Goal: Task Accomplishment & Management: Manage account settings

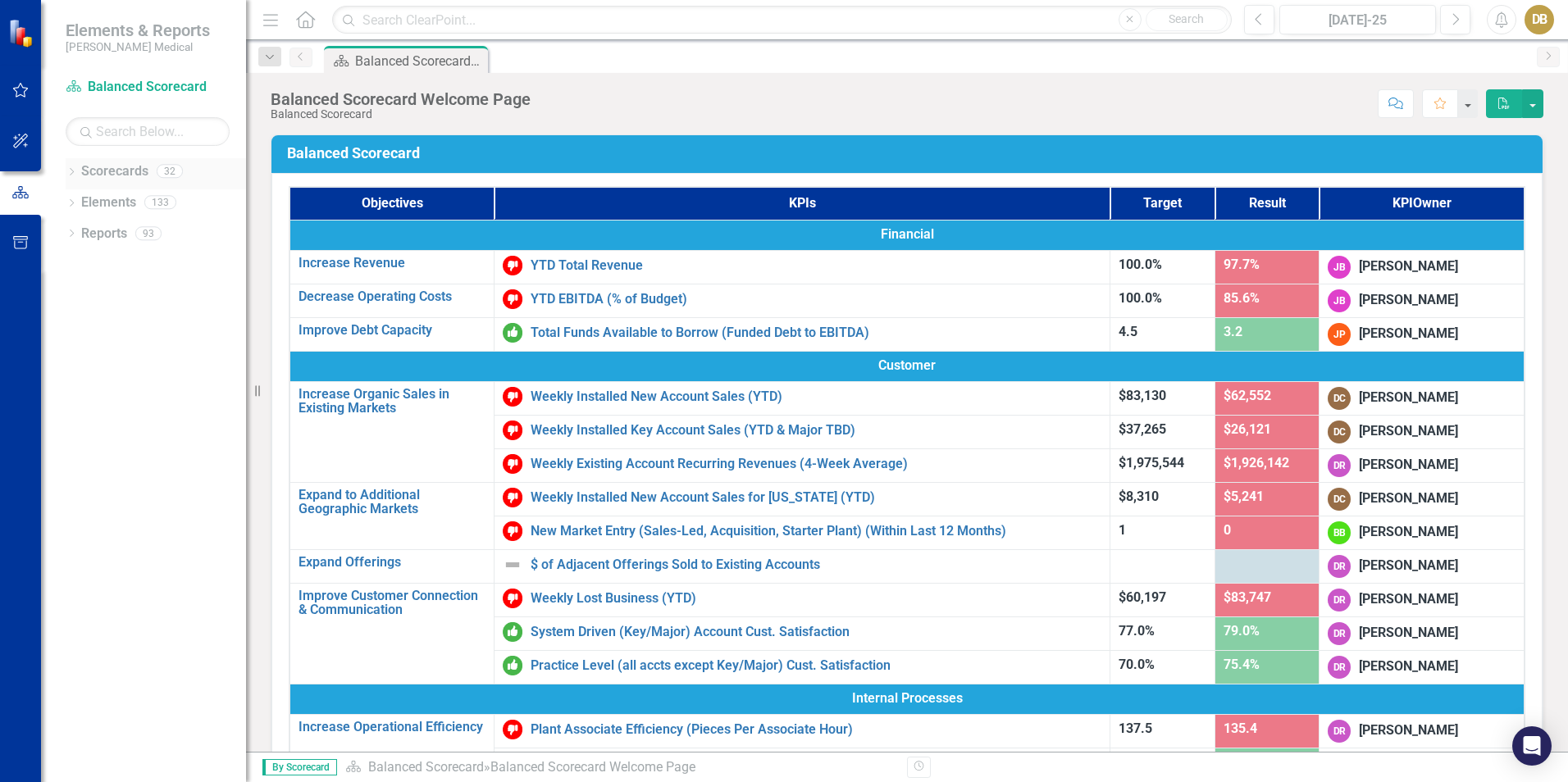
click at [73, 171] on icon "Dropdown" at bounding box center [71, 174] width 11 height 9
click at [82, 234] on icon at bounding box center [80, 232] width 4 height 8
click at [95, 293] on icon "Dropdown" at bounding box center [96, 294] width 12 height 10
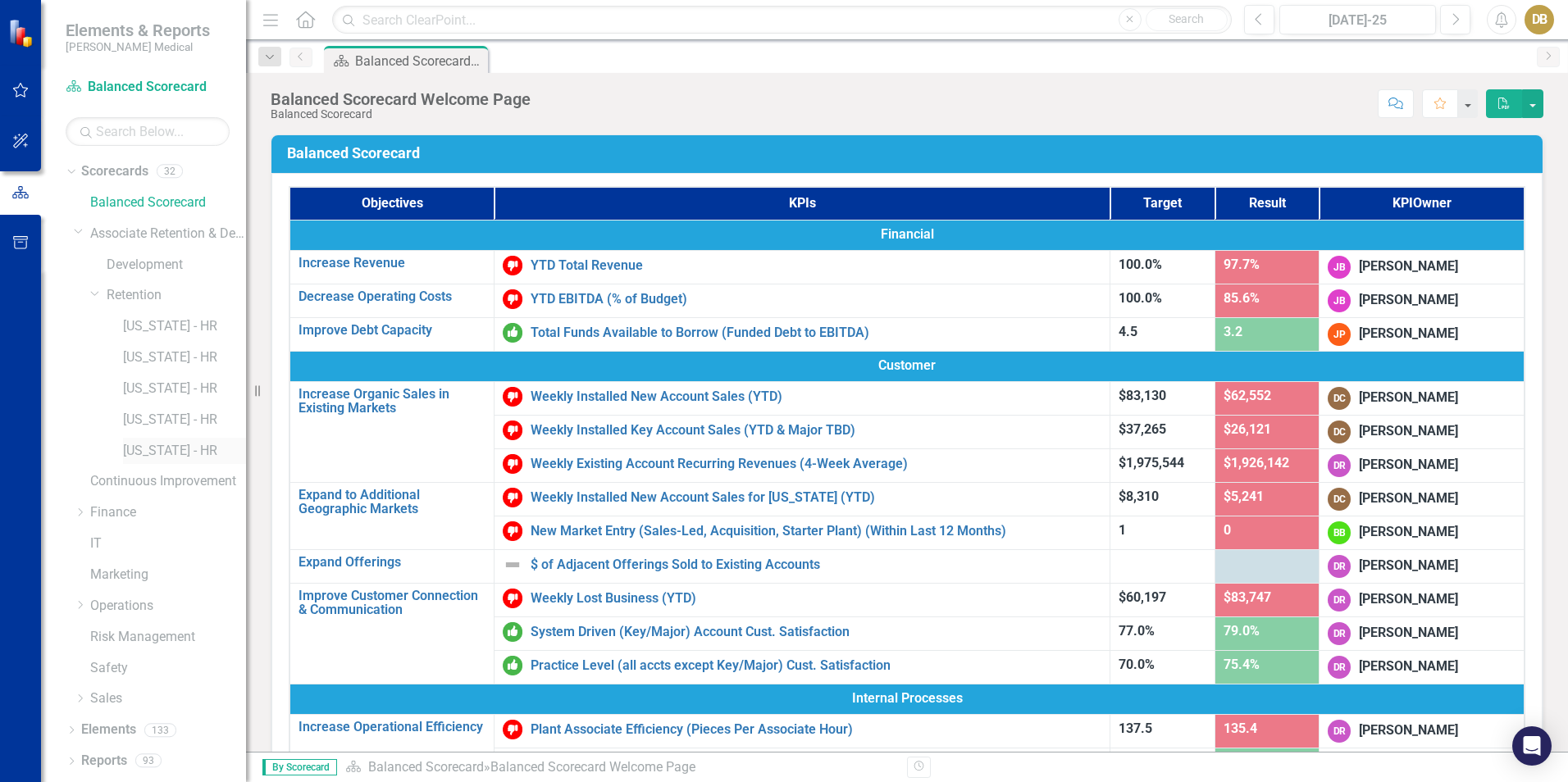
click at [147, 447] on link "[US_STATE] - HR" at bounding box center [183, 451] width 123 height 19
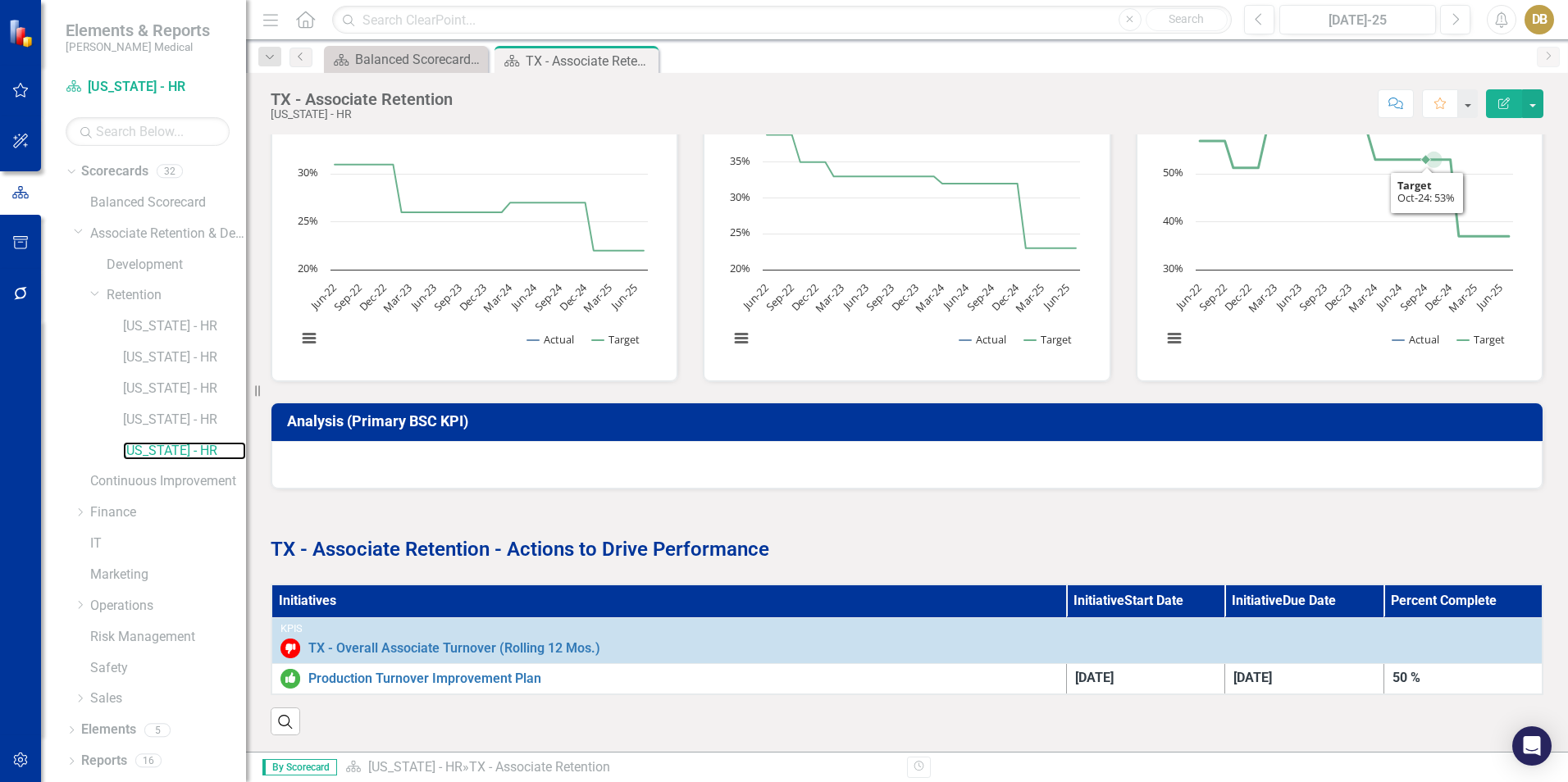
scroll to position [522, 0]
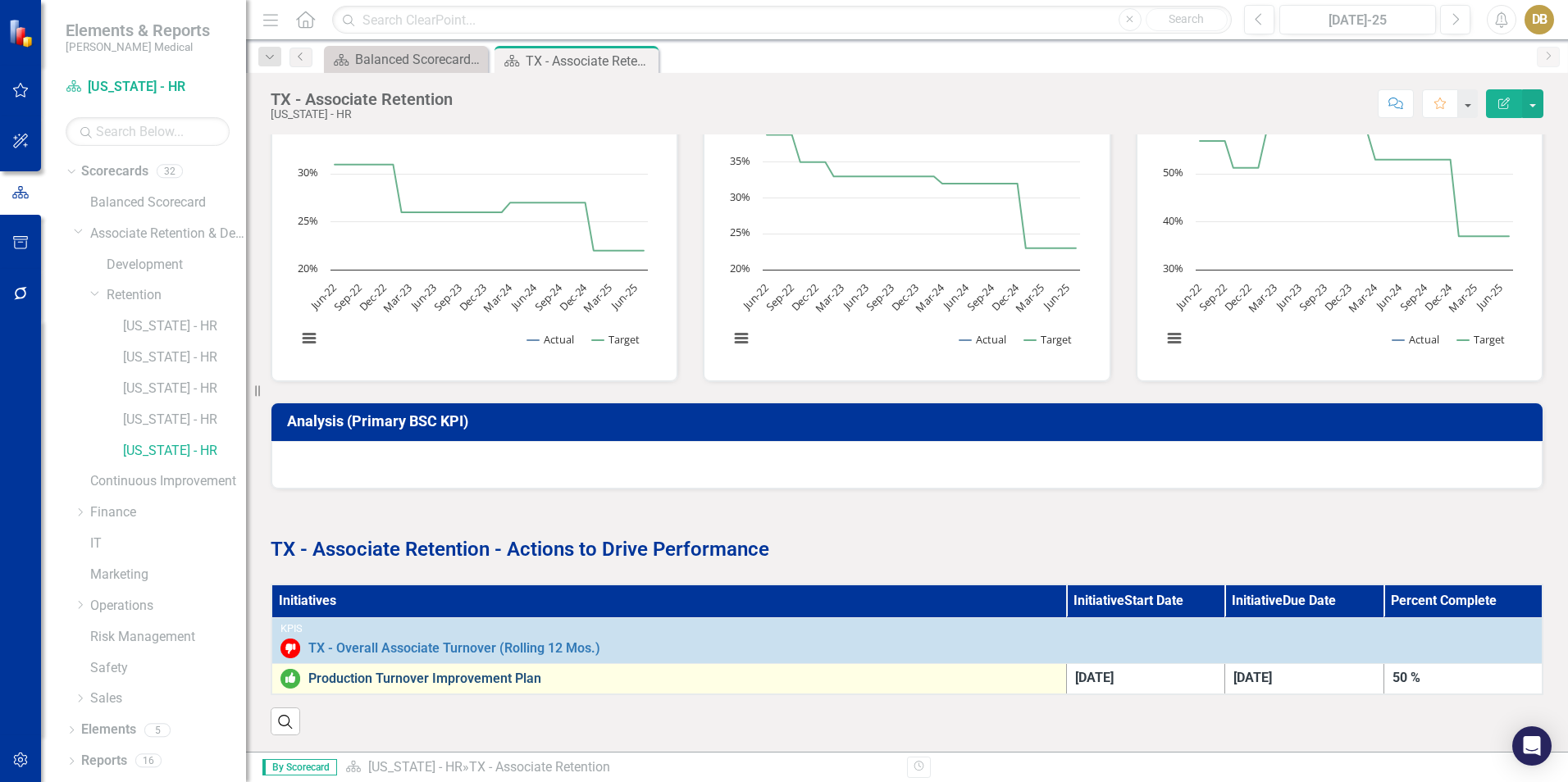
click at [411, 672] on link "Production Turnover Improvement Plan" at bounding box center [683, 679] width 750 height 15
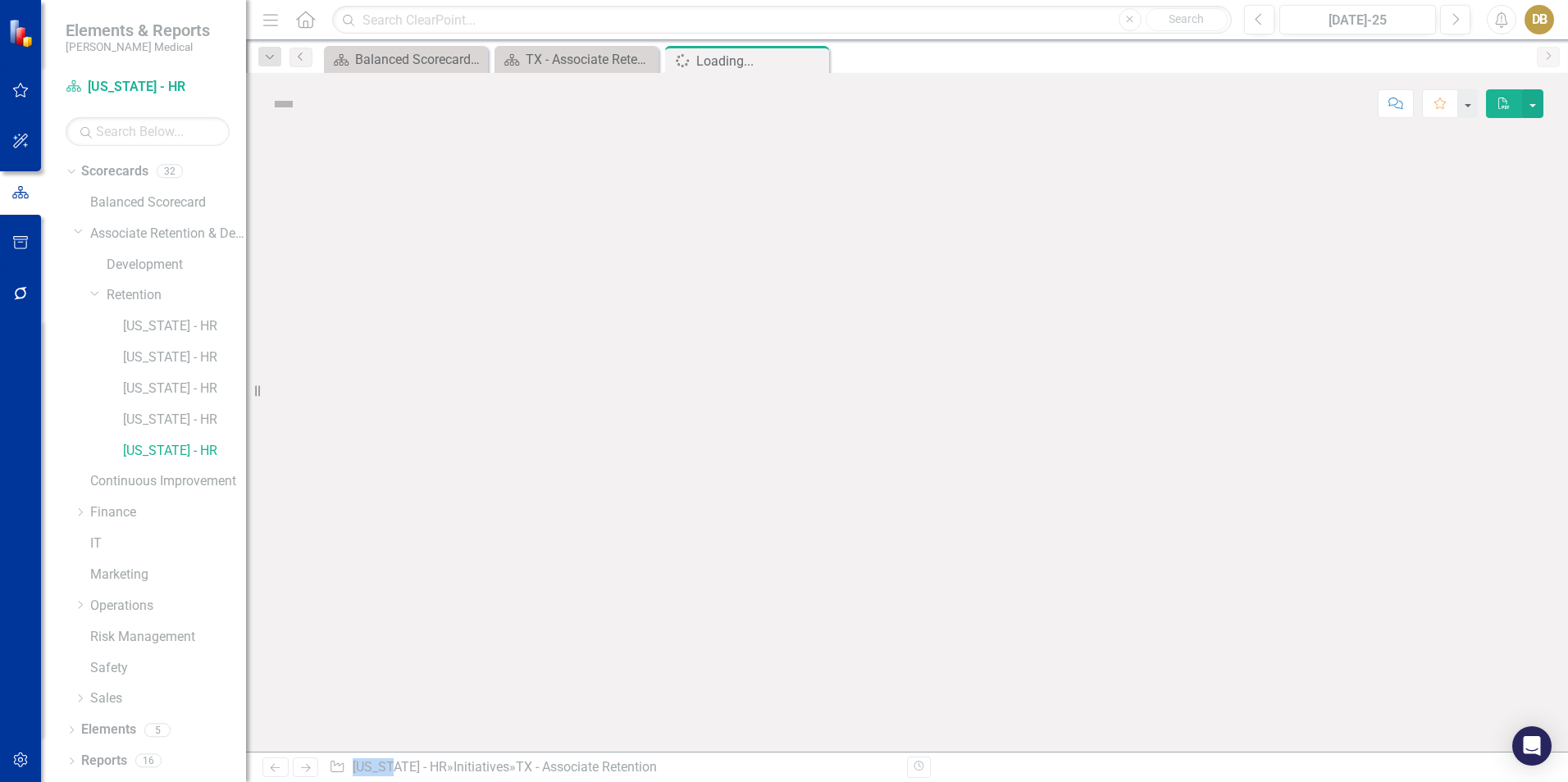
click at [411, 667] on div at bounding box center [907, 443] width 1322 height 617
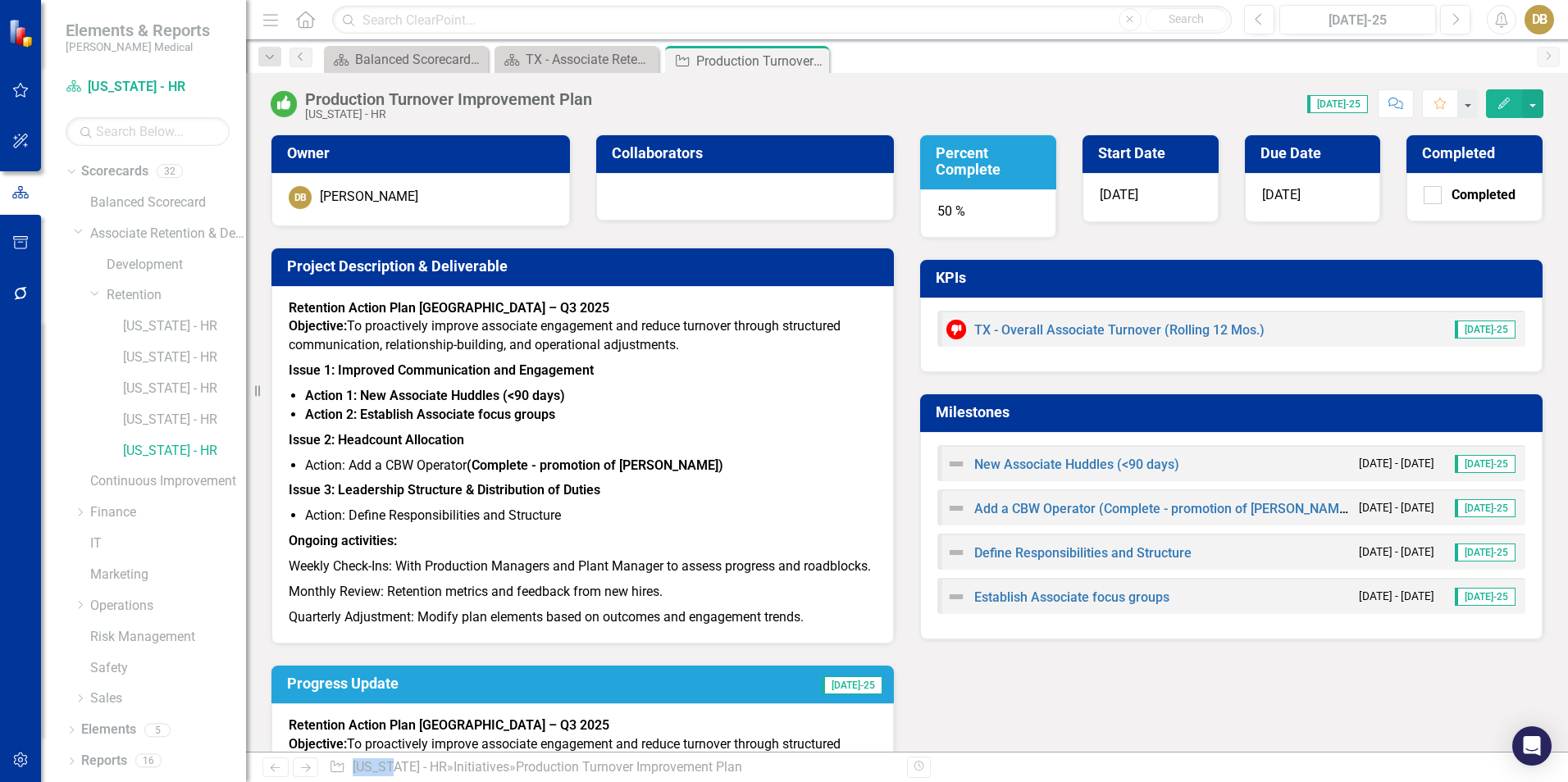
click at [1519, 100] on button "Edit" at bounding box center [1504, 103] width 36 height 29
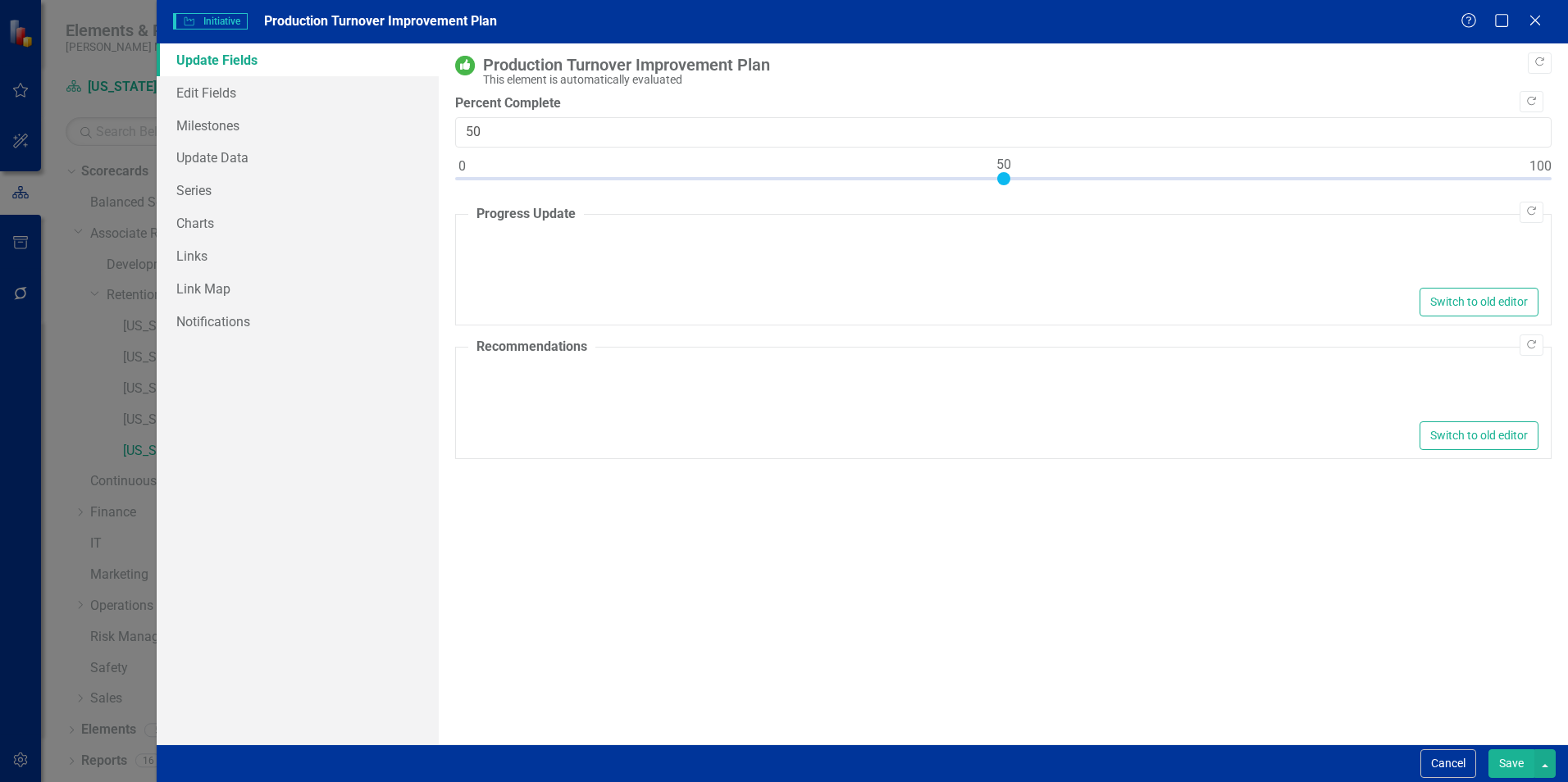
type textarea "<div><strong>Retention Action Plan TX &ndash; Q3 2025</strong></div> <p><strong…"
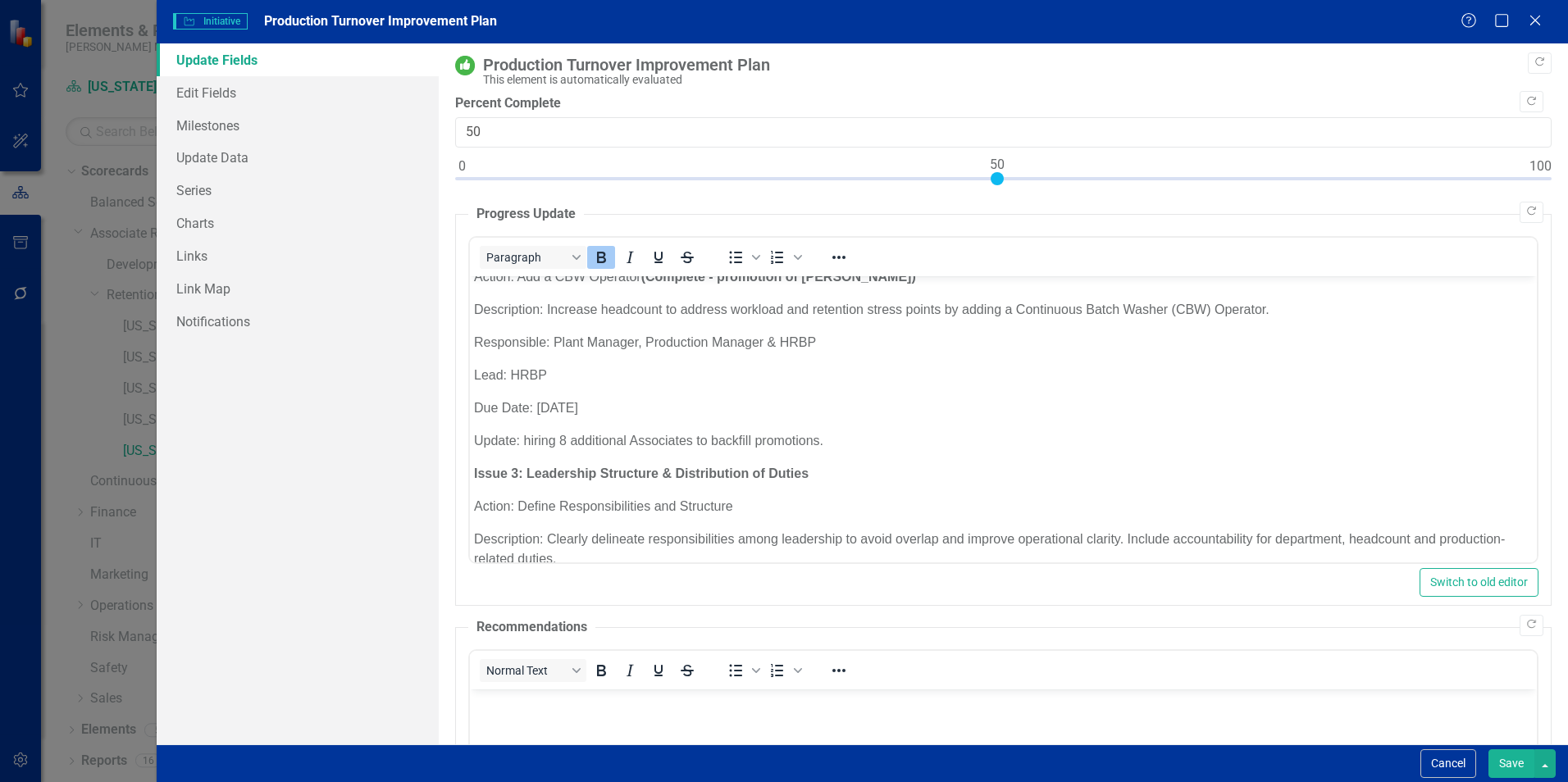
scroll to position [492, 0]
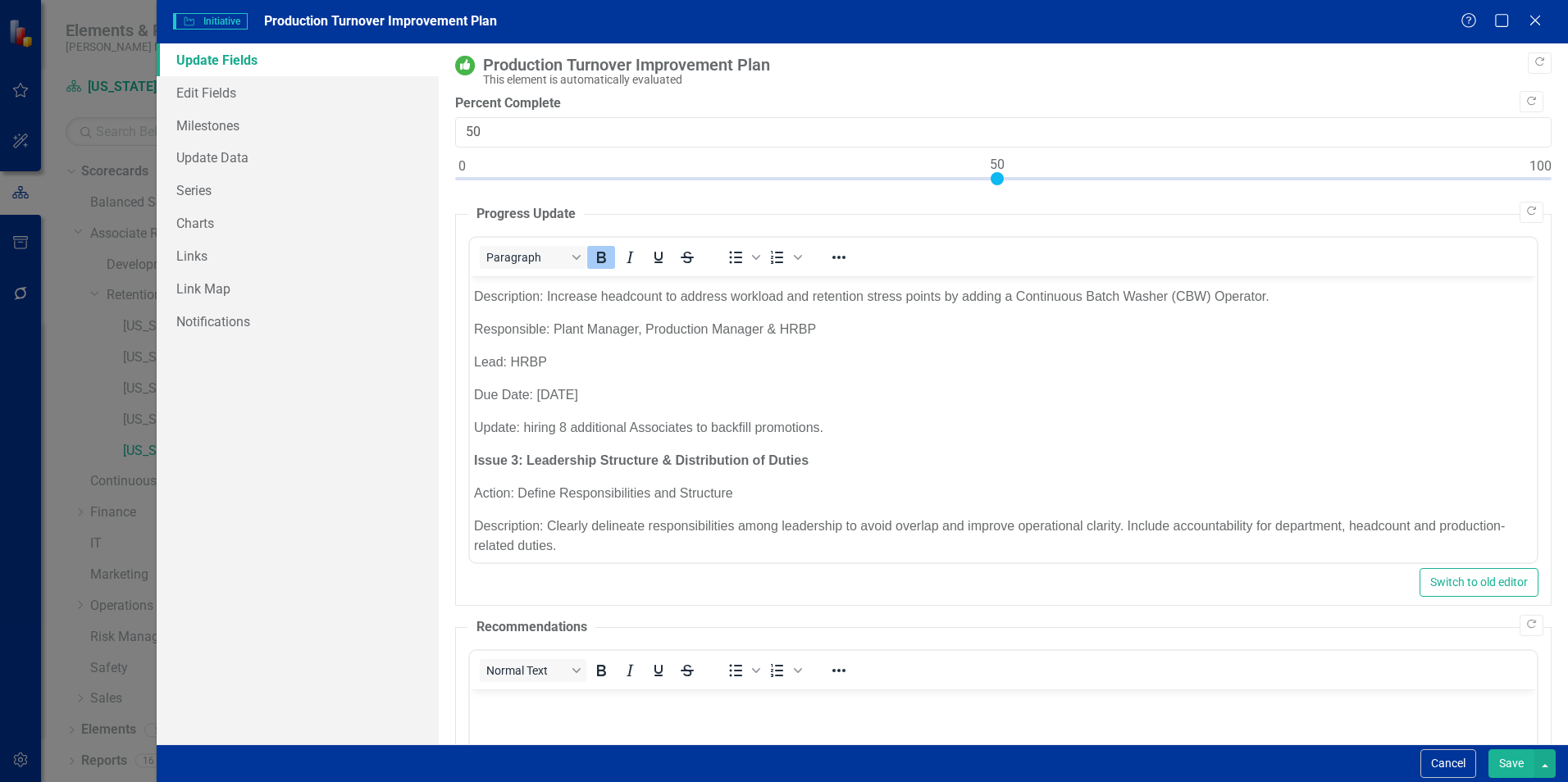
click at [1509, 761] on button "Save" at bounding box center [1512, 763] width 46 height 29
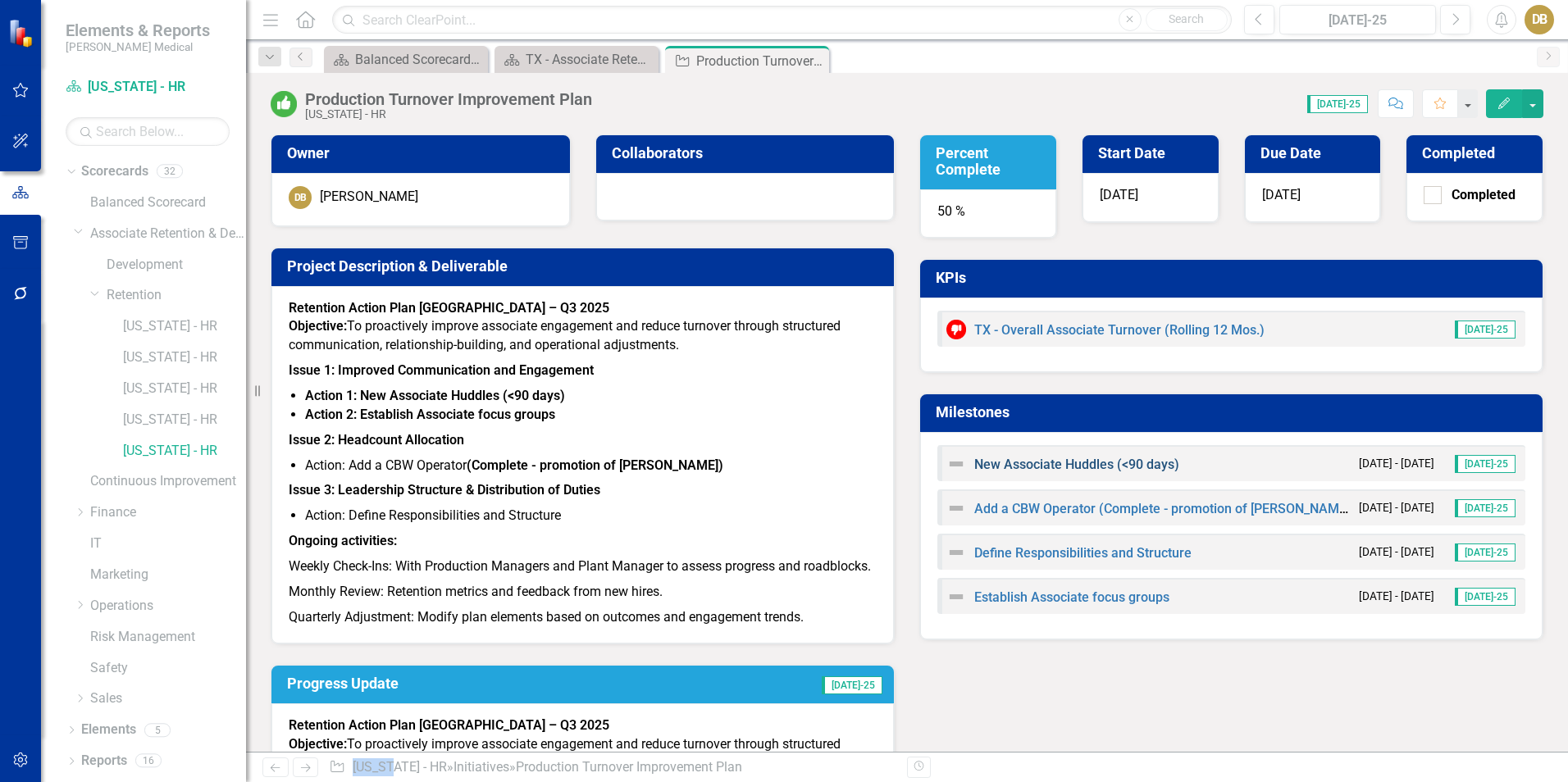
click at [1064, 462] on link "New Associate Huddles (<90 days)" at bounding box center [1077, 465] width 205 height 16
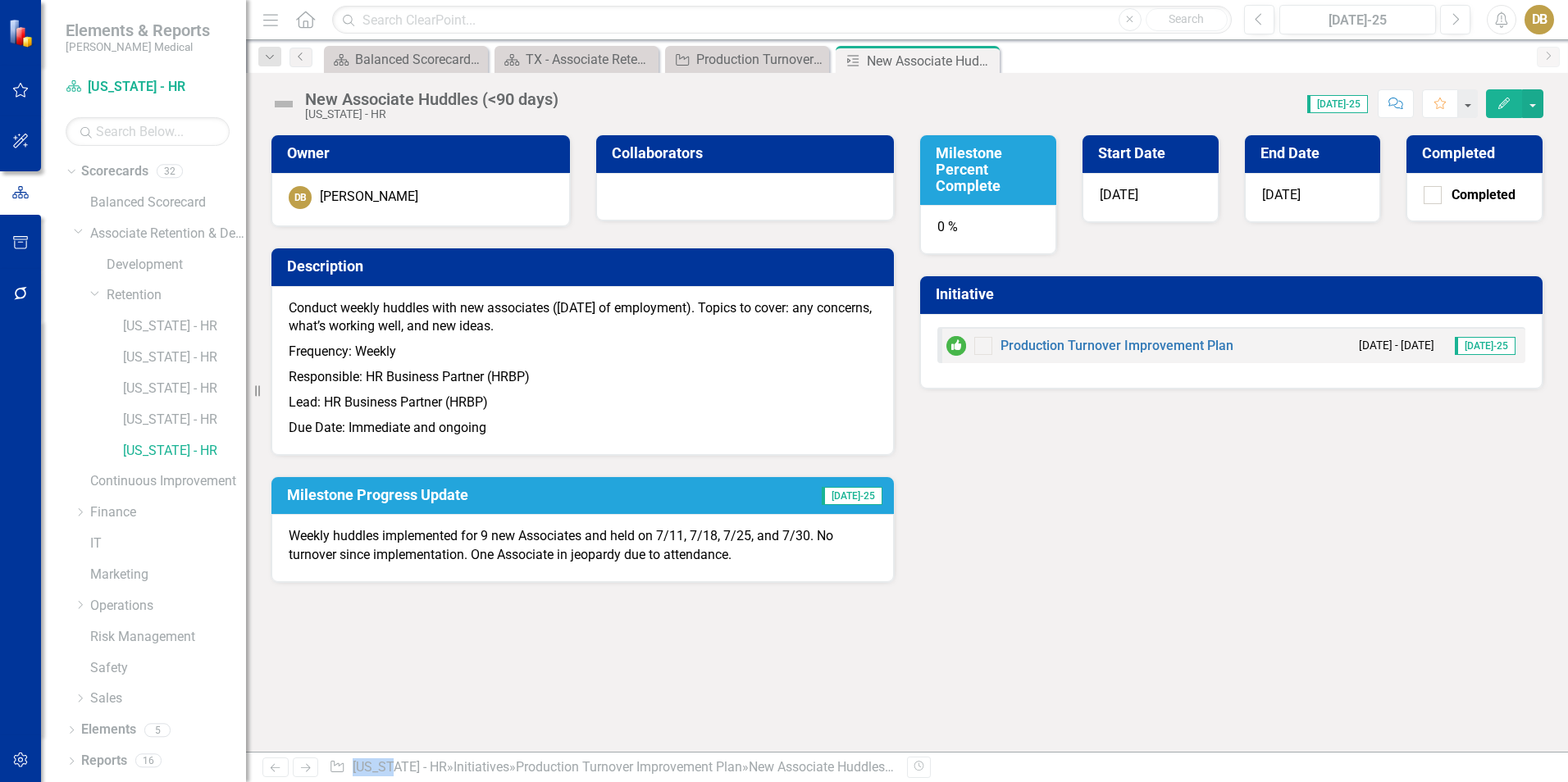
click at [964, 176] on h3 "Milestone Percent Complete" at bounding box center [991, 169] width 111 height 48
click at [964, 175] on h3 "Milestone Percent Complete" at bounding box center [991, 169] width 111 height 48
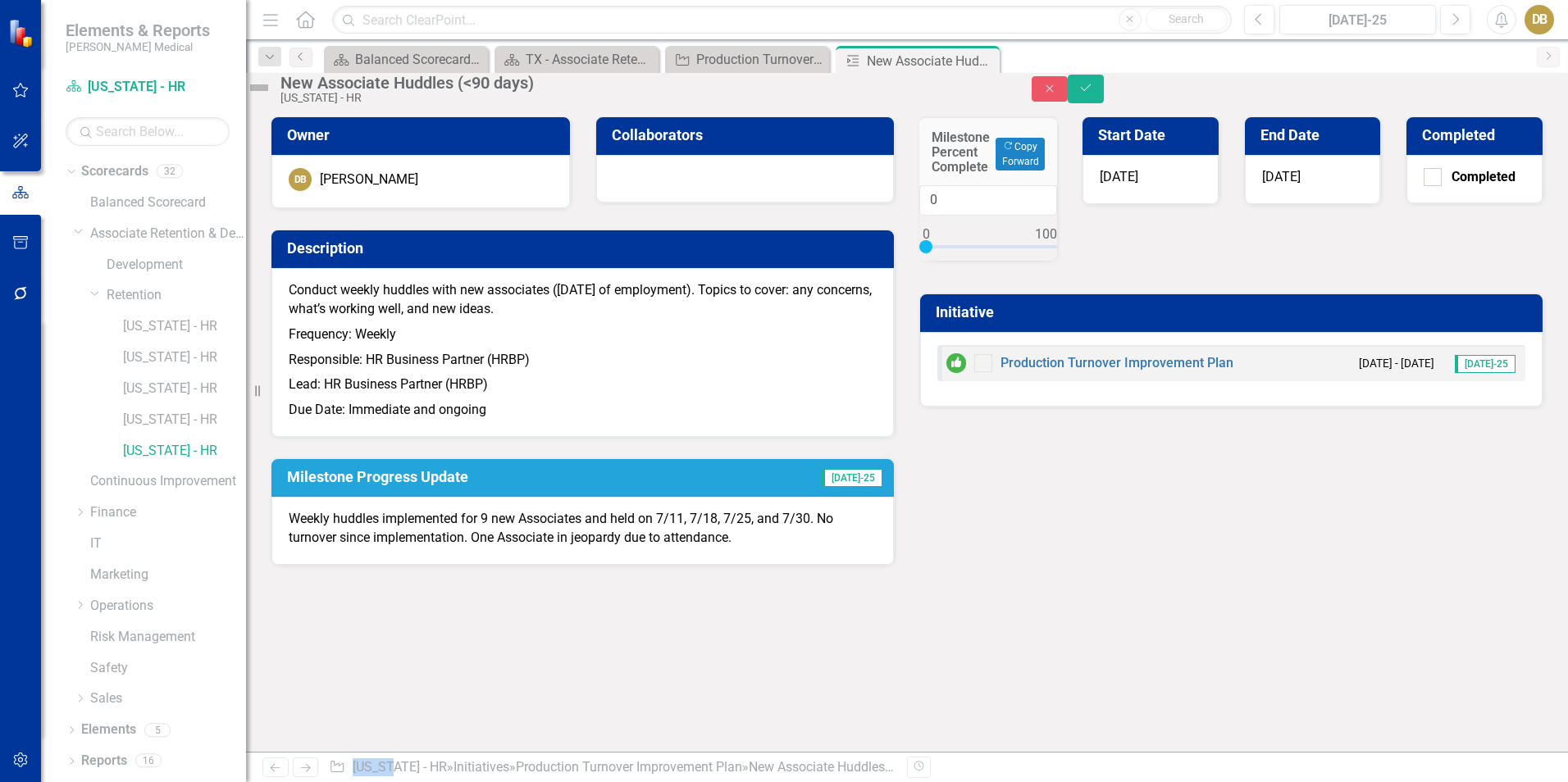
drag, startPoint x: 964, startPoint y: 175, endPoint x: 930, endPoint y: 286, distance: 116.1
click at [930, 261] on div "0" at bounding box center [988, 223] width 138 height 76
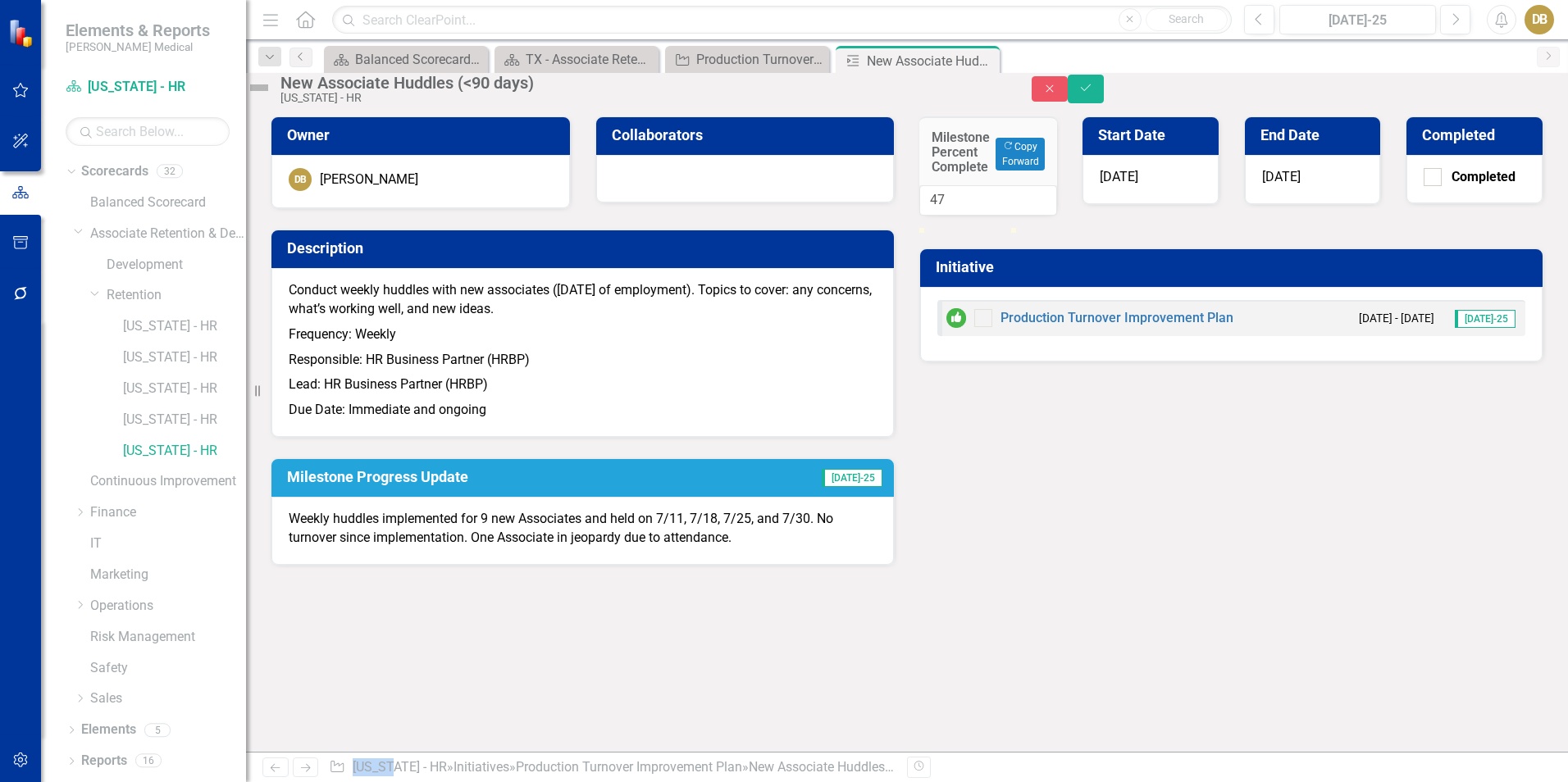
type input "50"
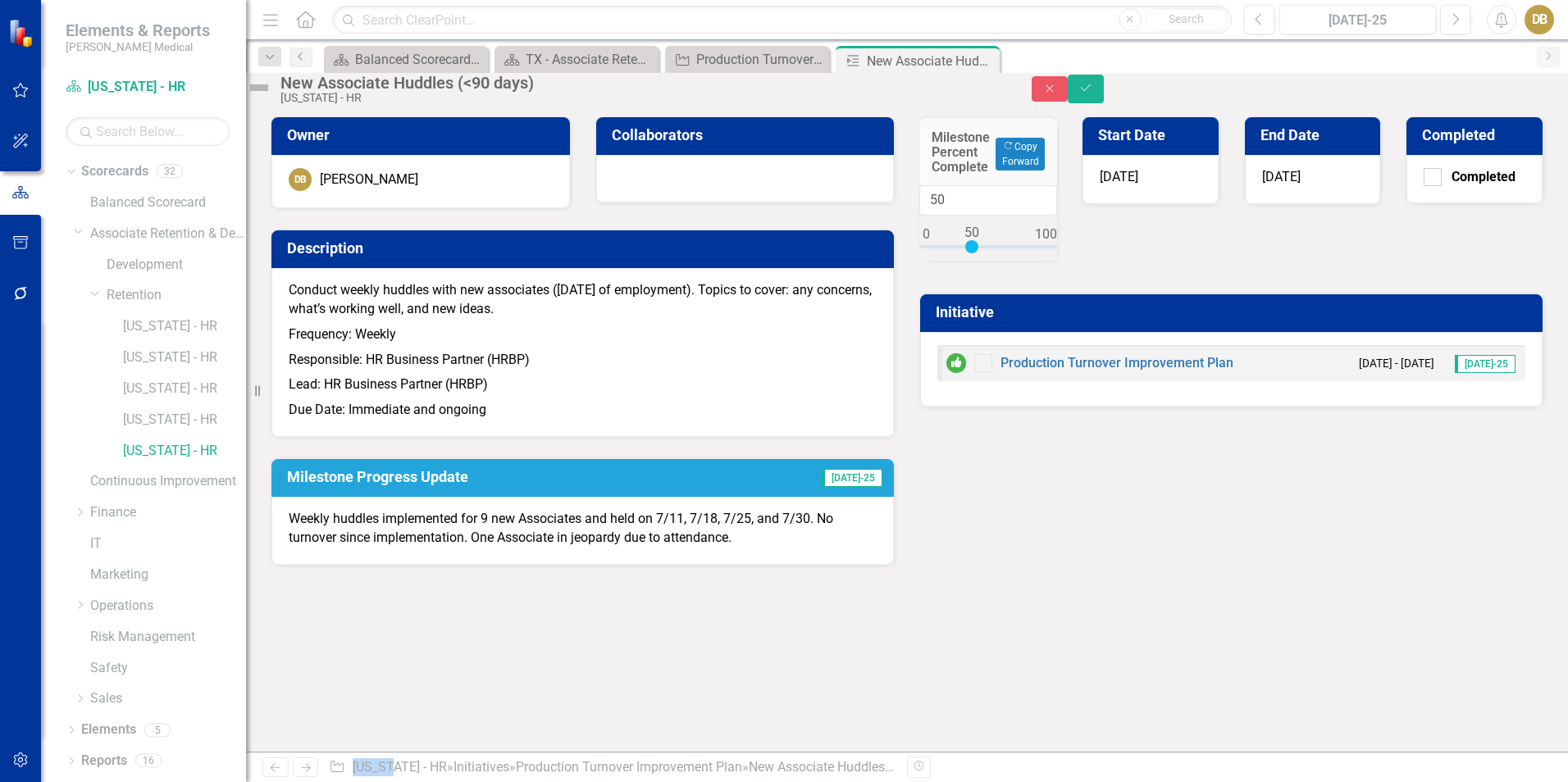
drag, startPoint x: 940, startPoint y: 278, endPoint x: 986, endPoint y: 281, distance: 46.1
click at [978, 253] on div at bounding box center [971, 246] width 13 height 13
click at [1094, 91] on icon "Save" at bounding box center [1086, 87] width 15 height 11
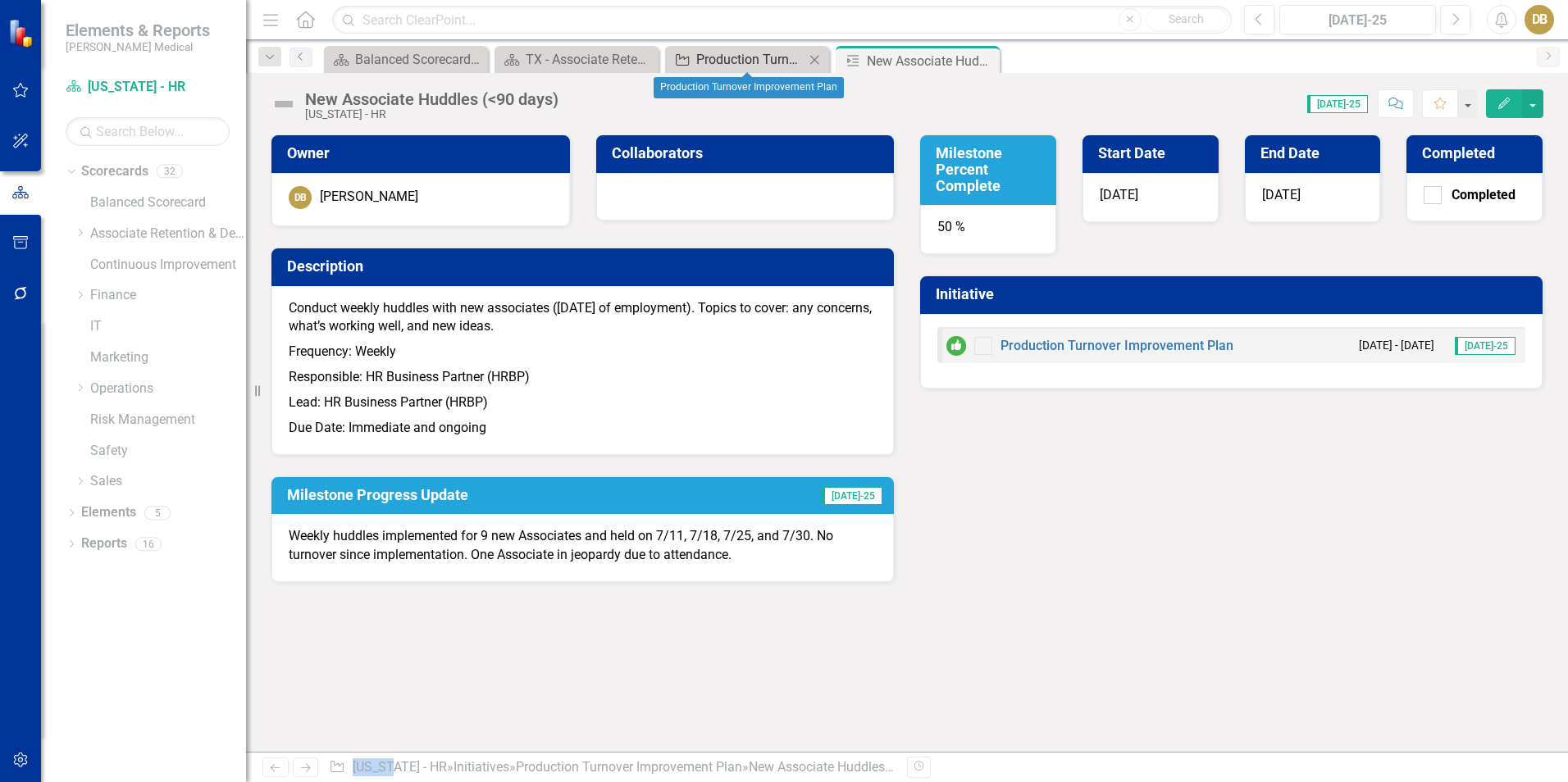
click at [739, 62] on div "Production Turnover Improvement Plan" at bounding box center [750, 59] width 108 height 20
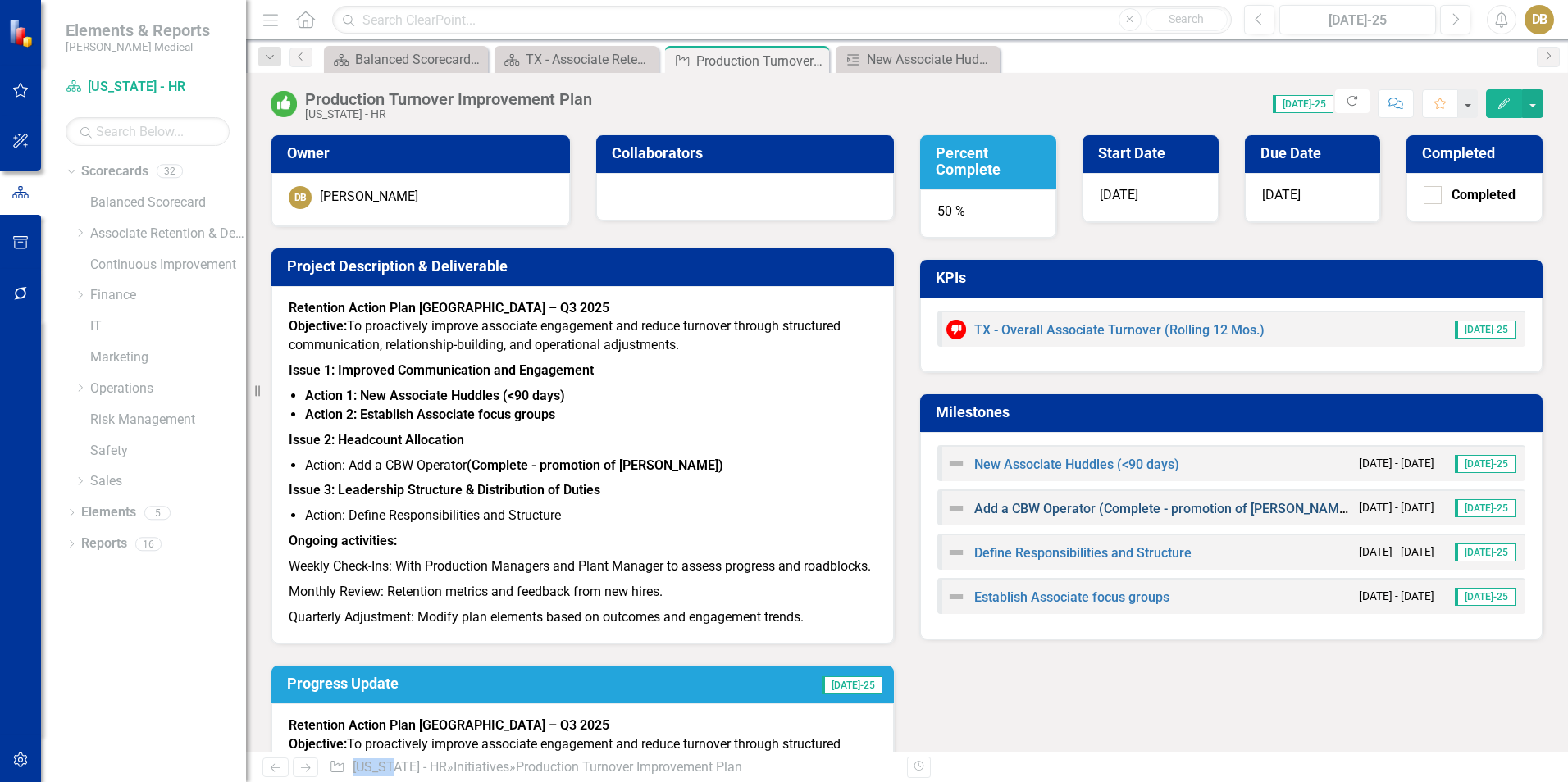
click at [992, 511] on link "Add a CBW Operator (Complete - promotion of [PERSON_NAME])" at bounding box center [1164, 509] width 380 height 16
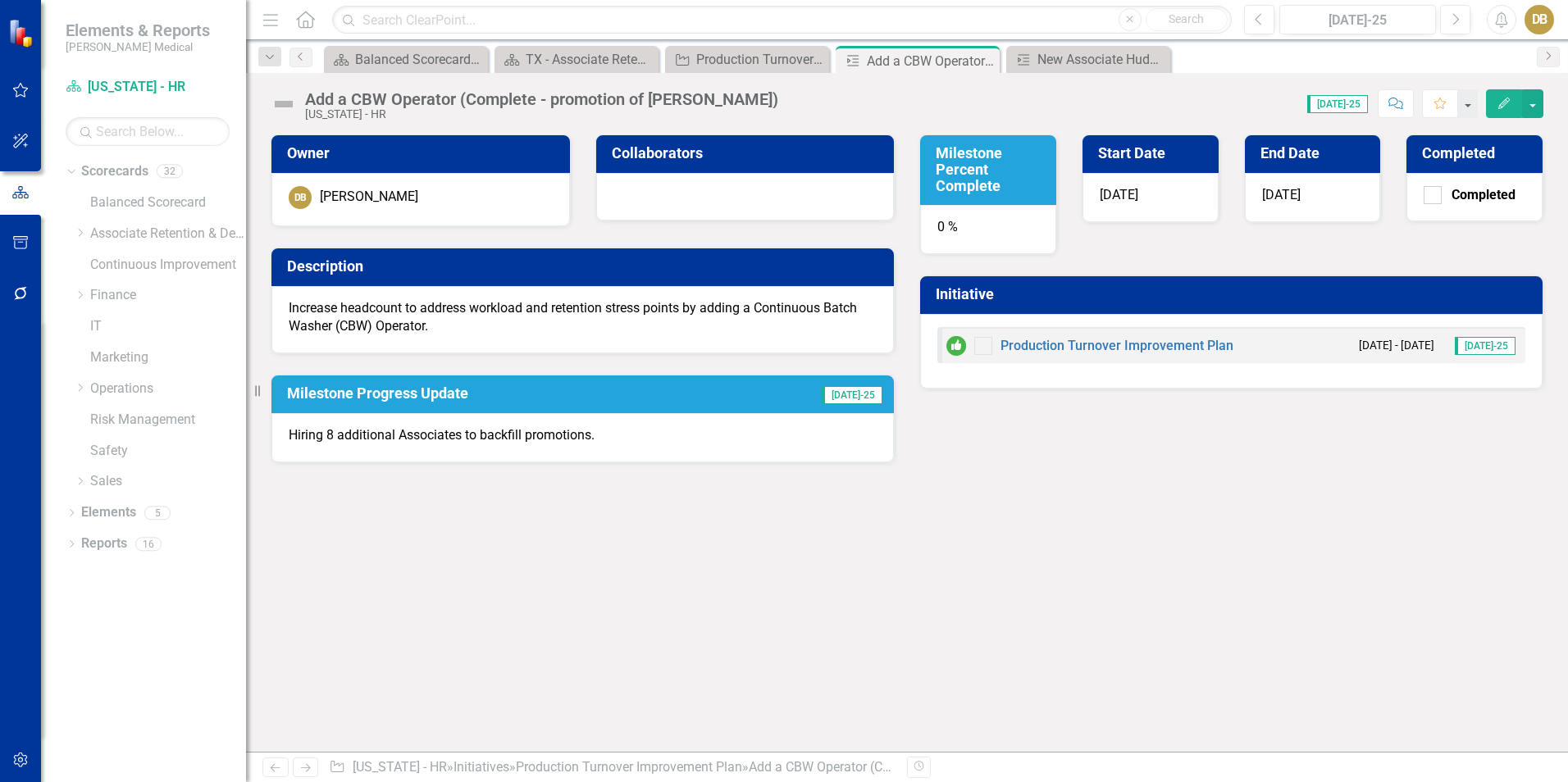
click at [962, 176] on h3 "Milestone Percent Complete" at bounding box center [991, 169] width 111 height 48
click at [965, 175] on h3 "Milestone Percent Complete" at bounding box center [991, 169] width 111 height 48
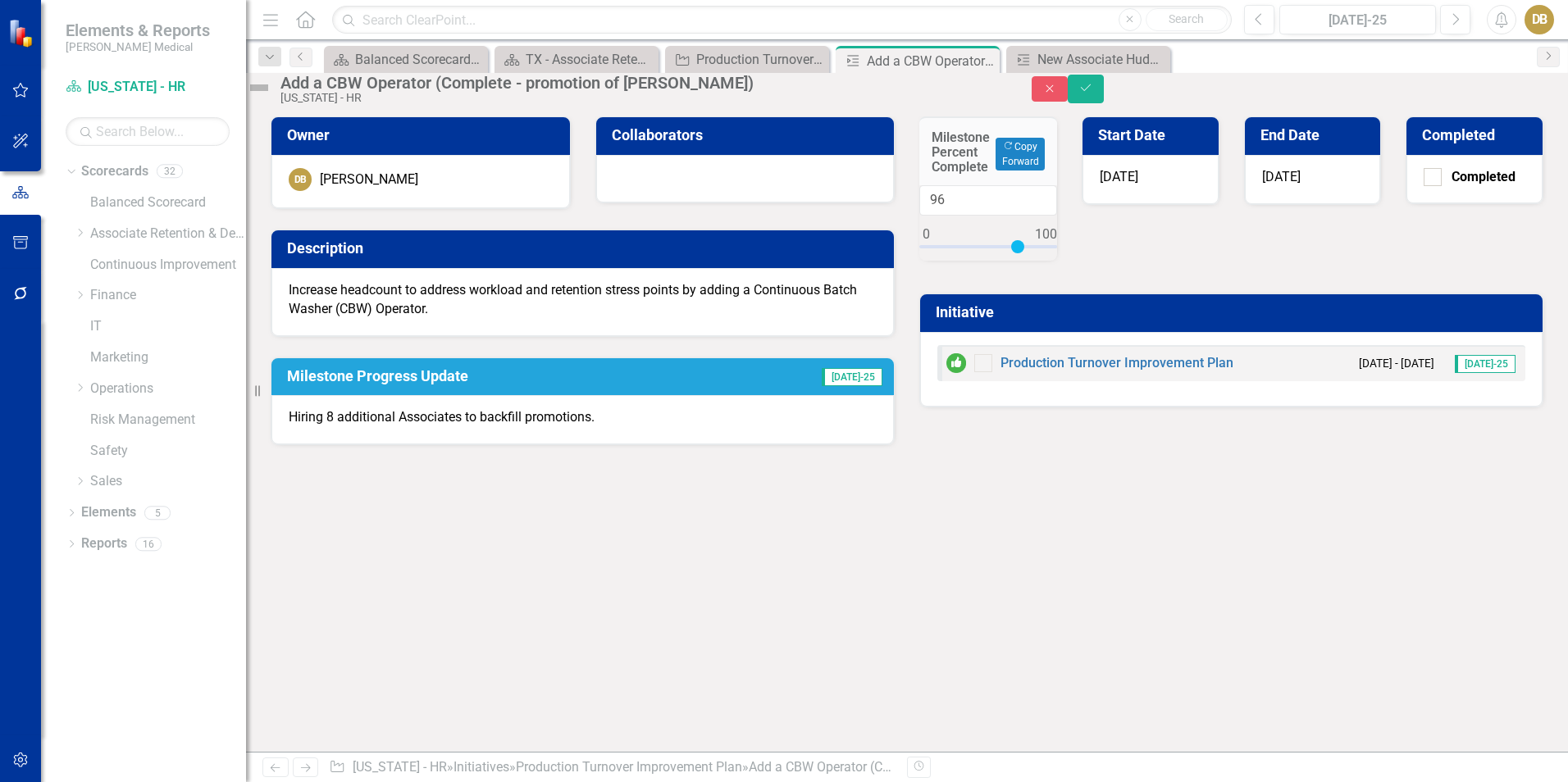
type input "100"
drag, startPoint x: 942, startPoint y: 279, endPoint x: 1057, endPoint y: 277, distance: 115.0
click at [1057, 261] on div "100" at bounding box center [988, 223] width 138 height 76
click at [1091, 91] on icon "submit" at bounding box center [1086, 87] width 10 height 6
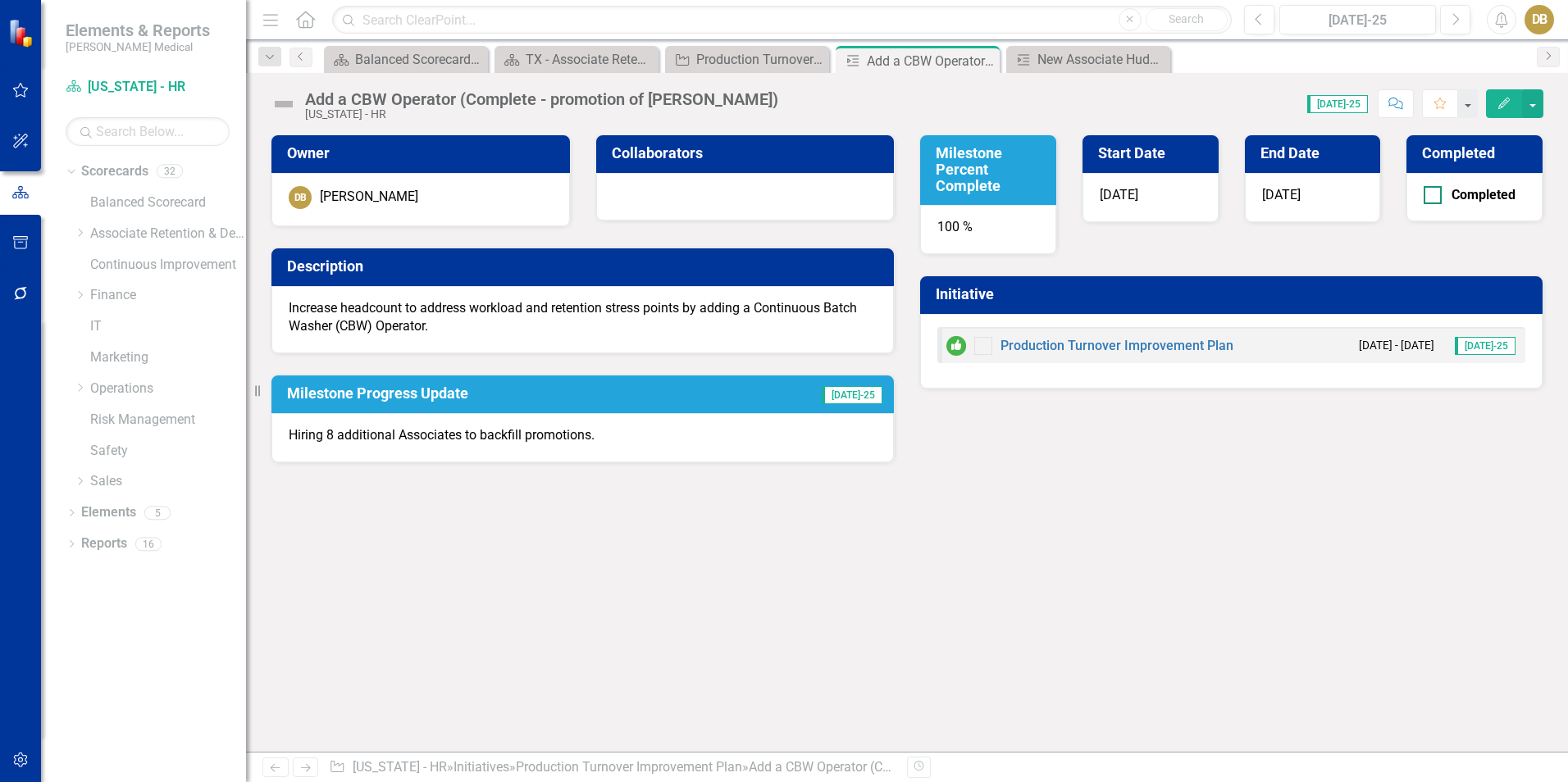
click at [1434, 195] on input "Completed" at bounding box center [1429, 191] width 11 height 11
checkbox input "true"
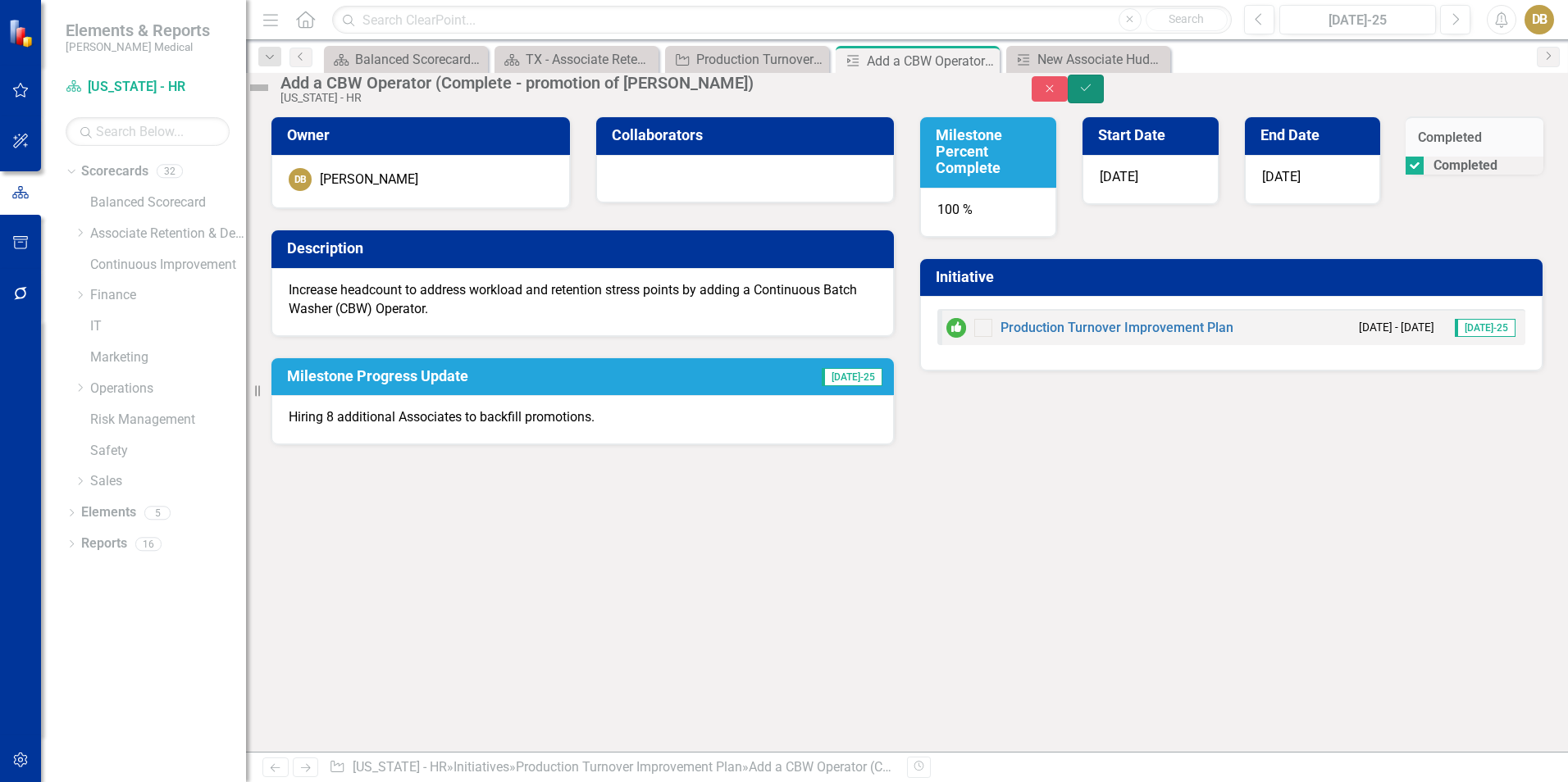
click at [1104, 88] on button "Save" at bounding box center [1086, 89] width 36 height 29
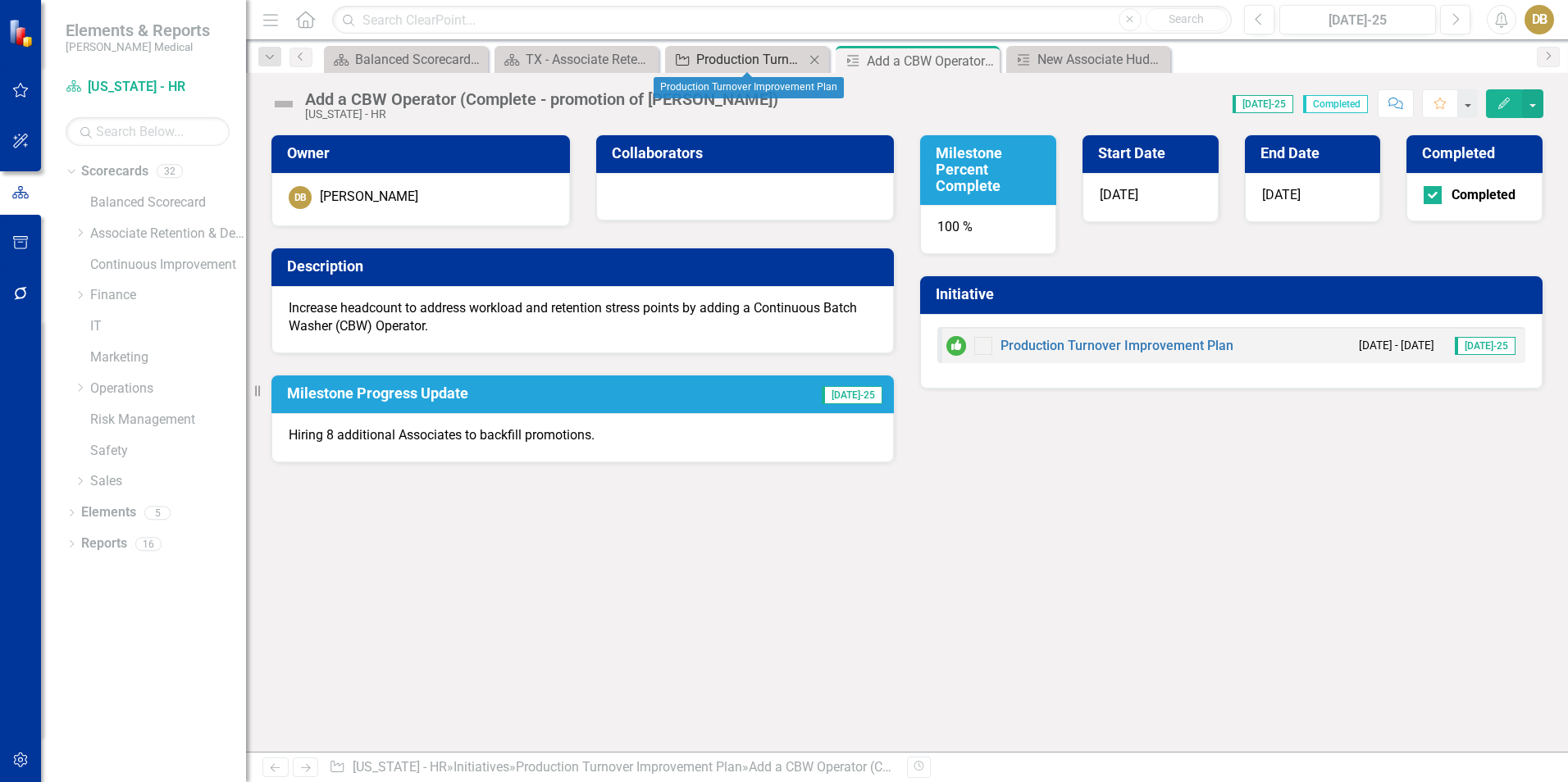
click at [760, 60] on div "Production Turnover Improvement Plan" at bounding box center [750, 59] width 108 height 20
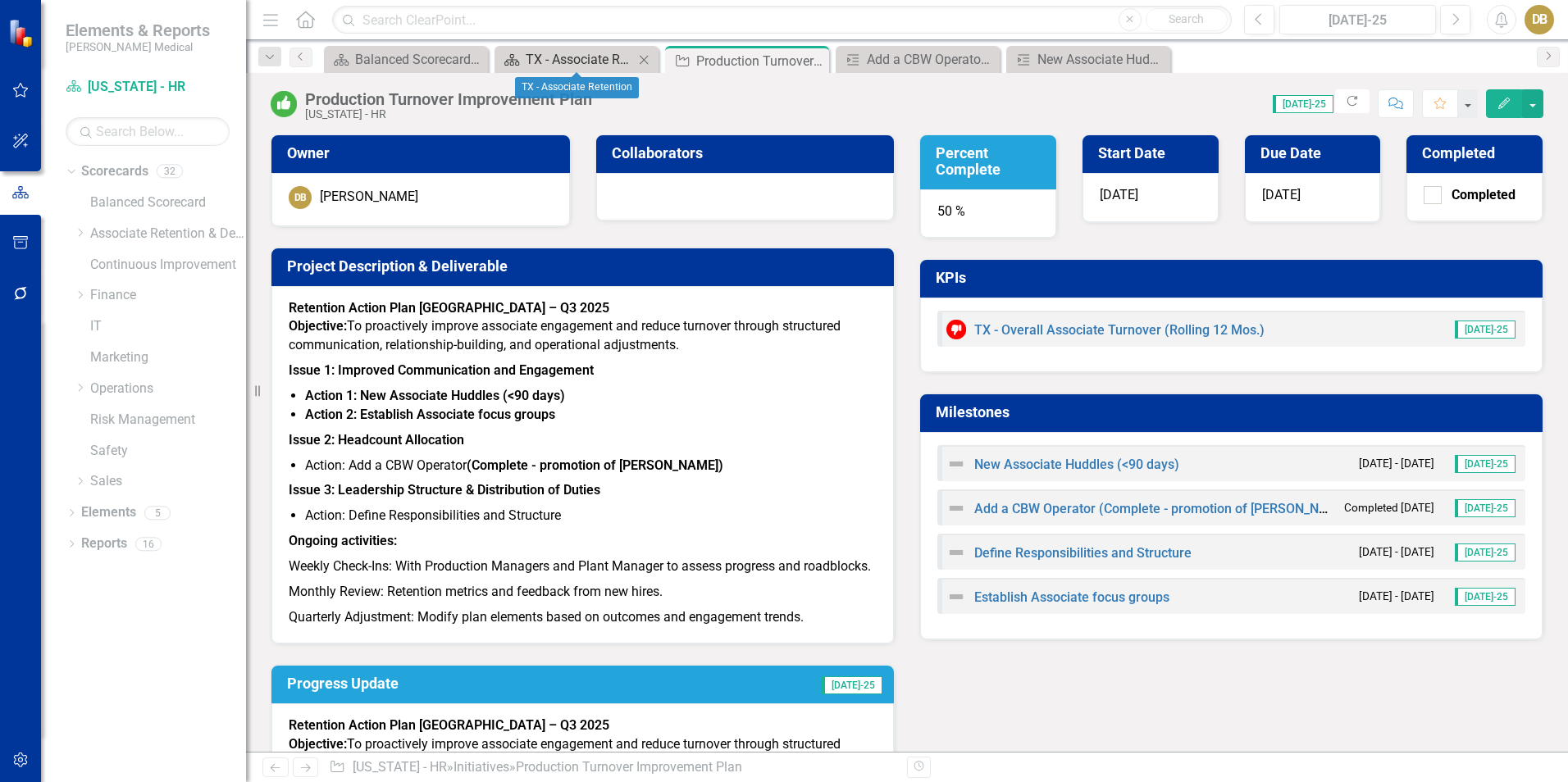
click at [583, 56] on div "TX - Associate Retention" at bounding box center [579, 59] width 108 height 20
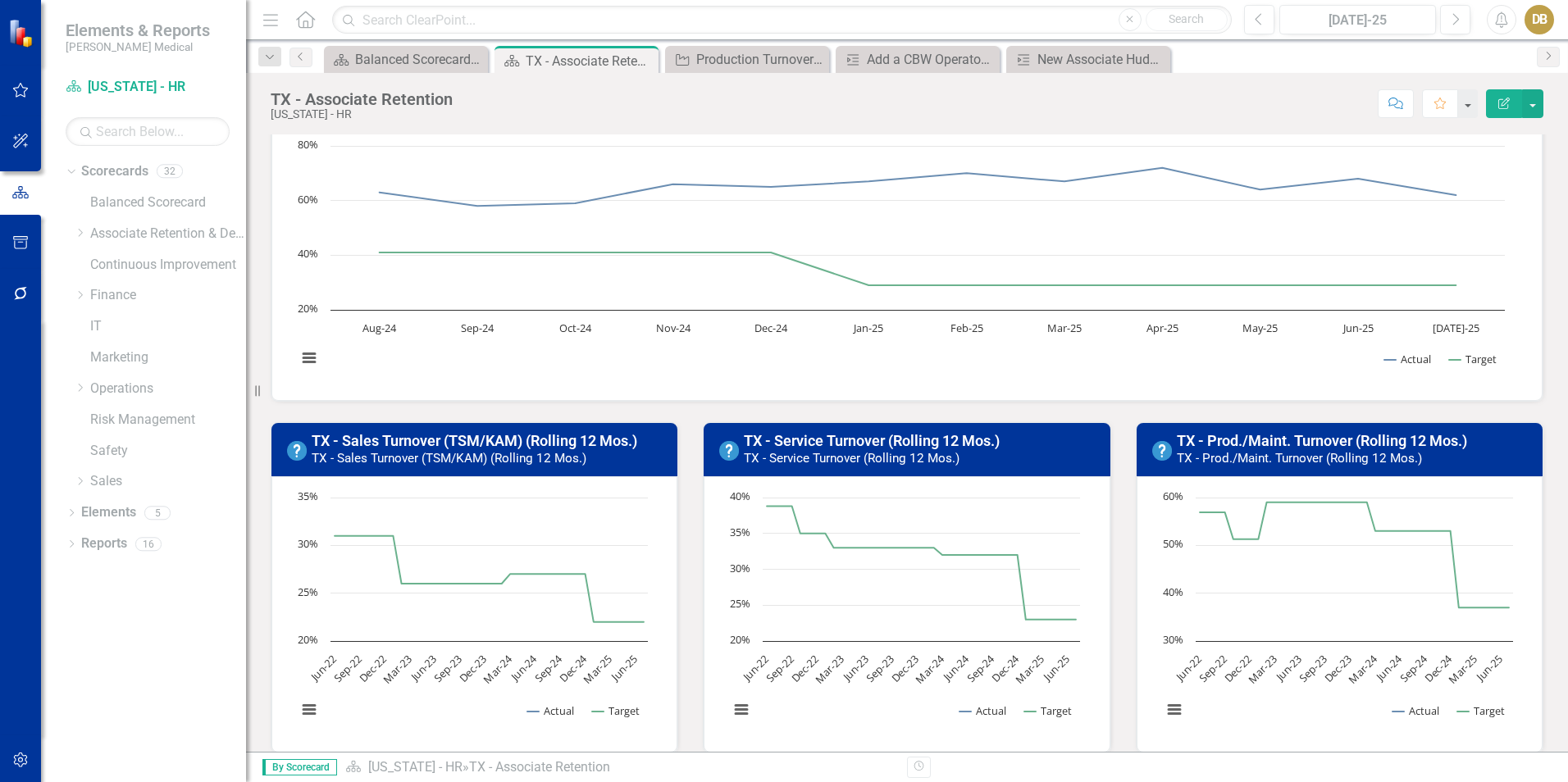
scroll to position [164, 0]
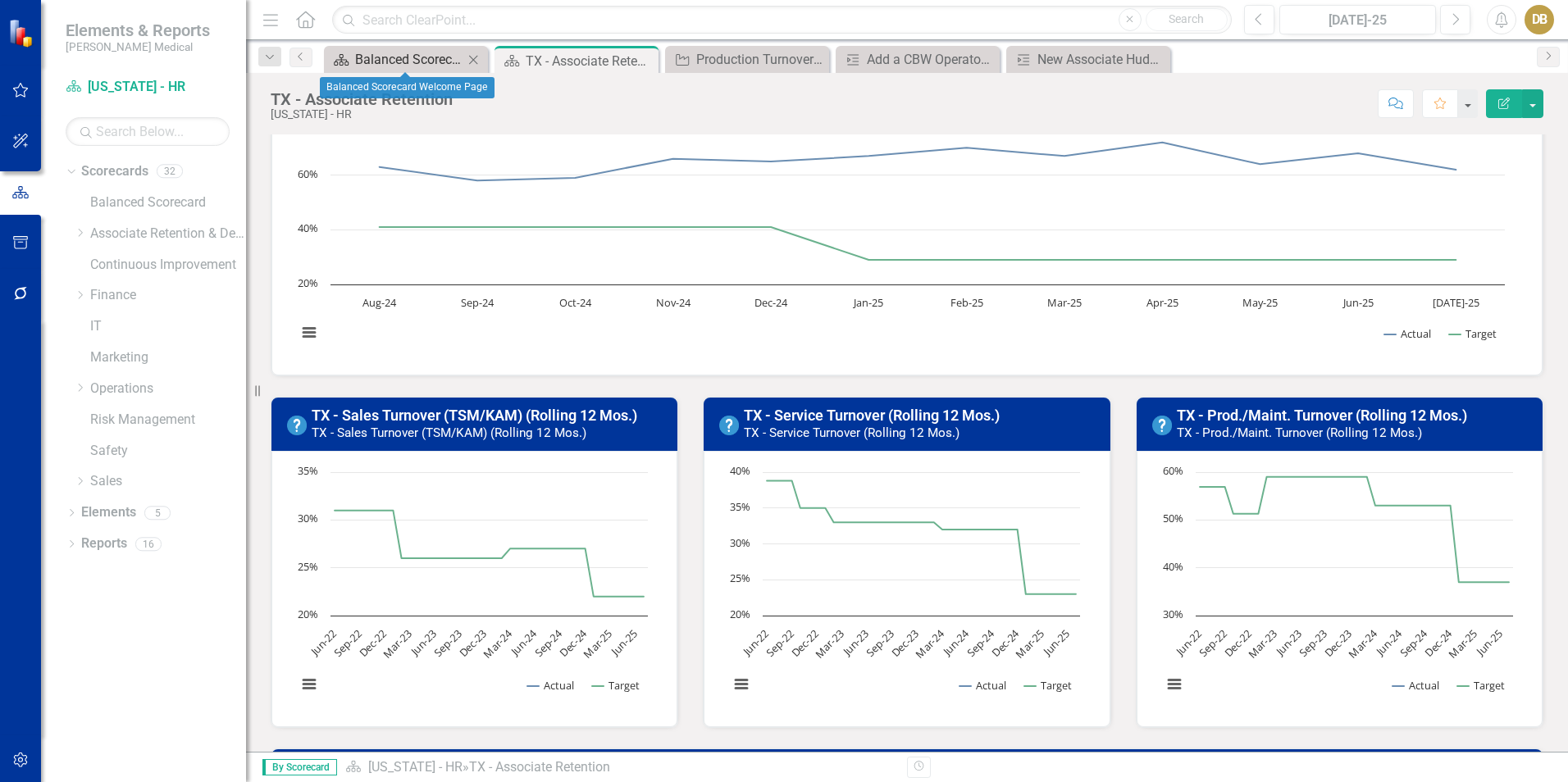
click at [426, 58] on div "Balanced Scorecard Welcome Page" at bounding box center [409, 59] width 108 height 20
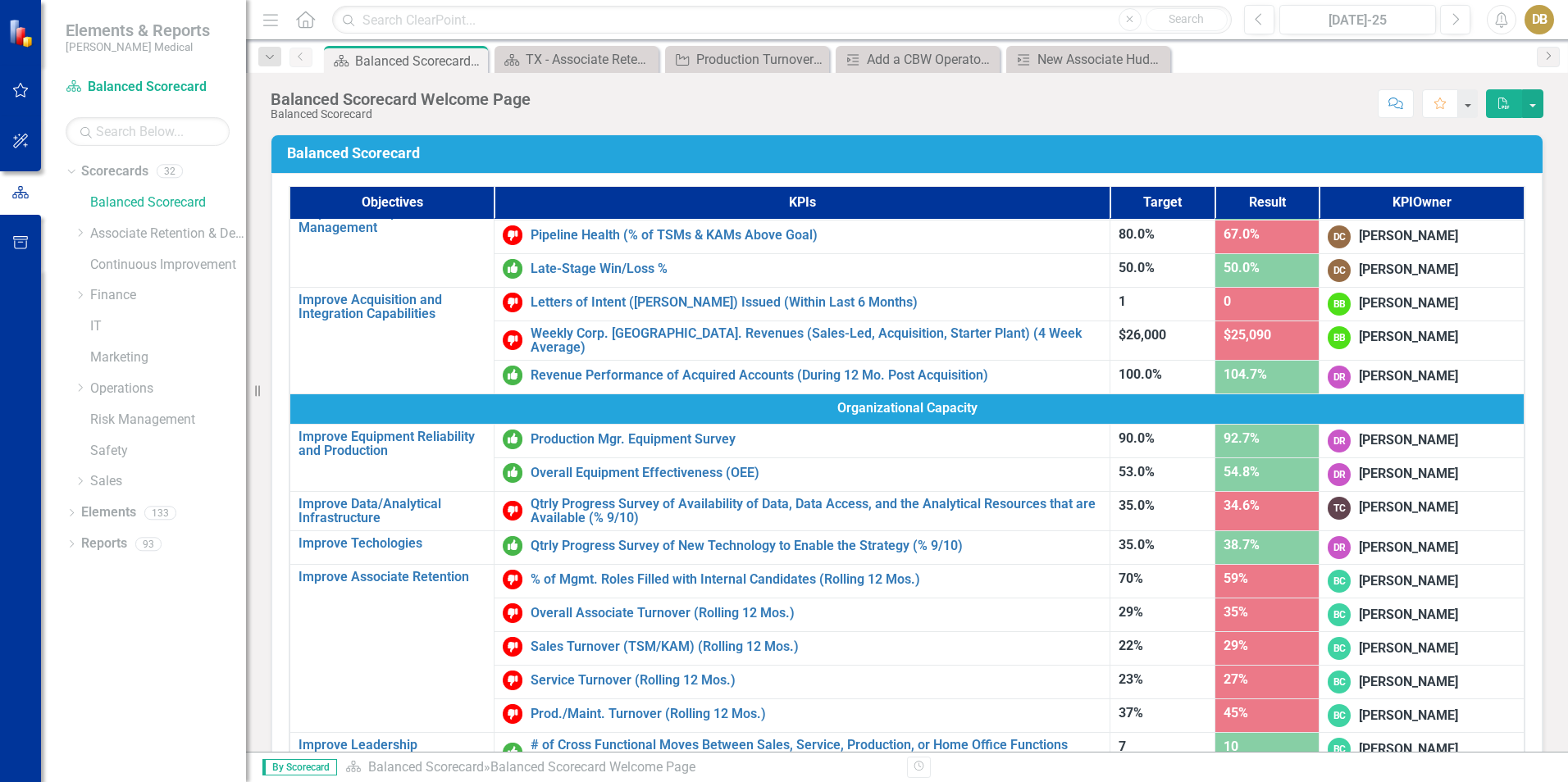
scroll to position [724, 0]
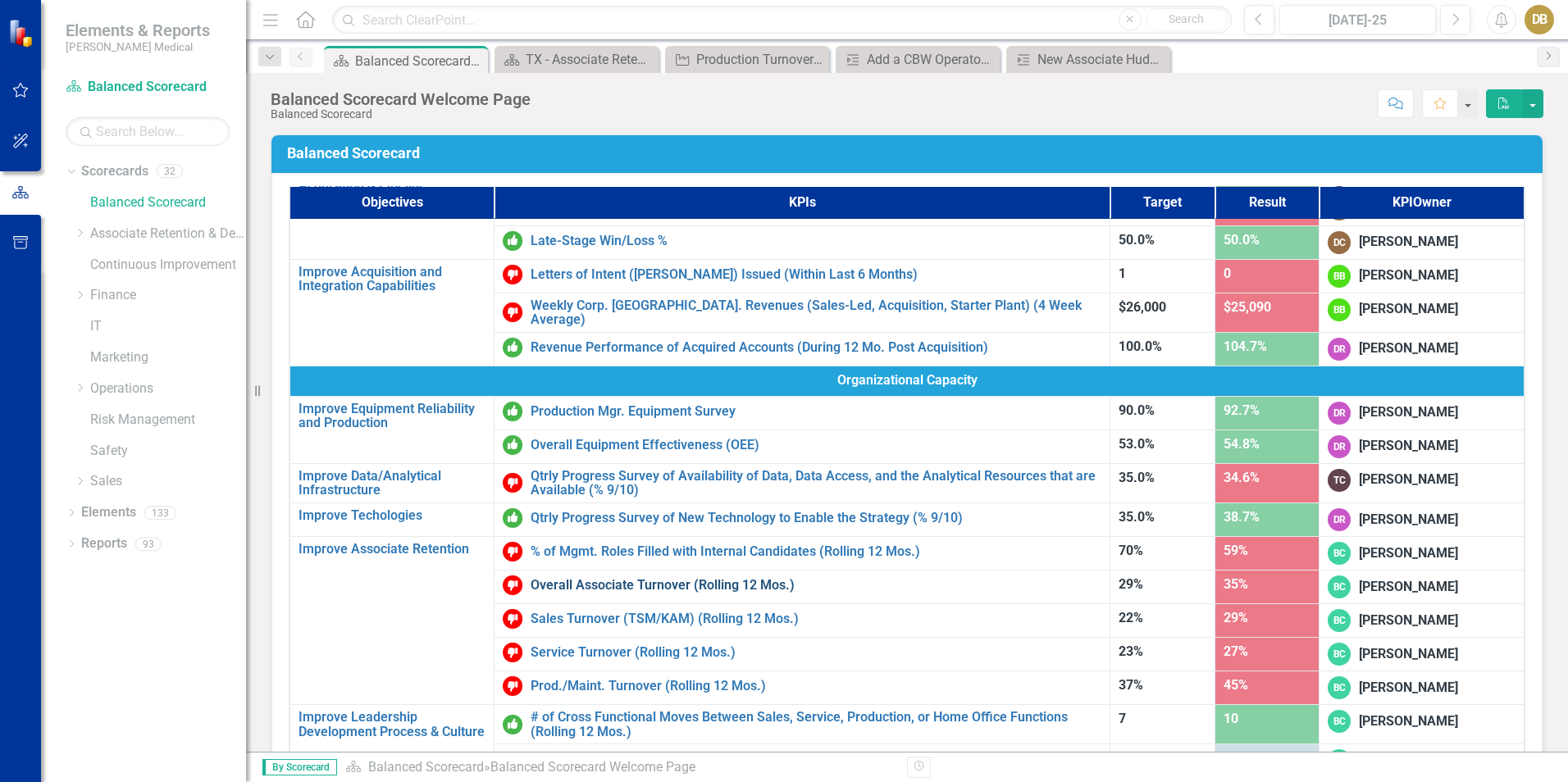
click at [582, 581] on link "Overall Associate Turnover (Rolling 12 Mos.)" at bounding box center [816, 585] width 571 height 15
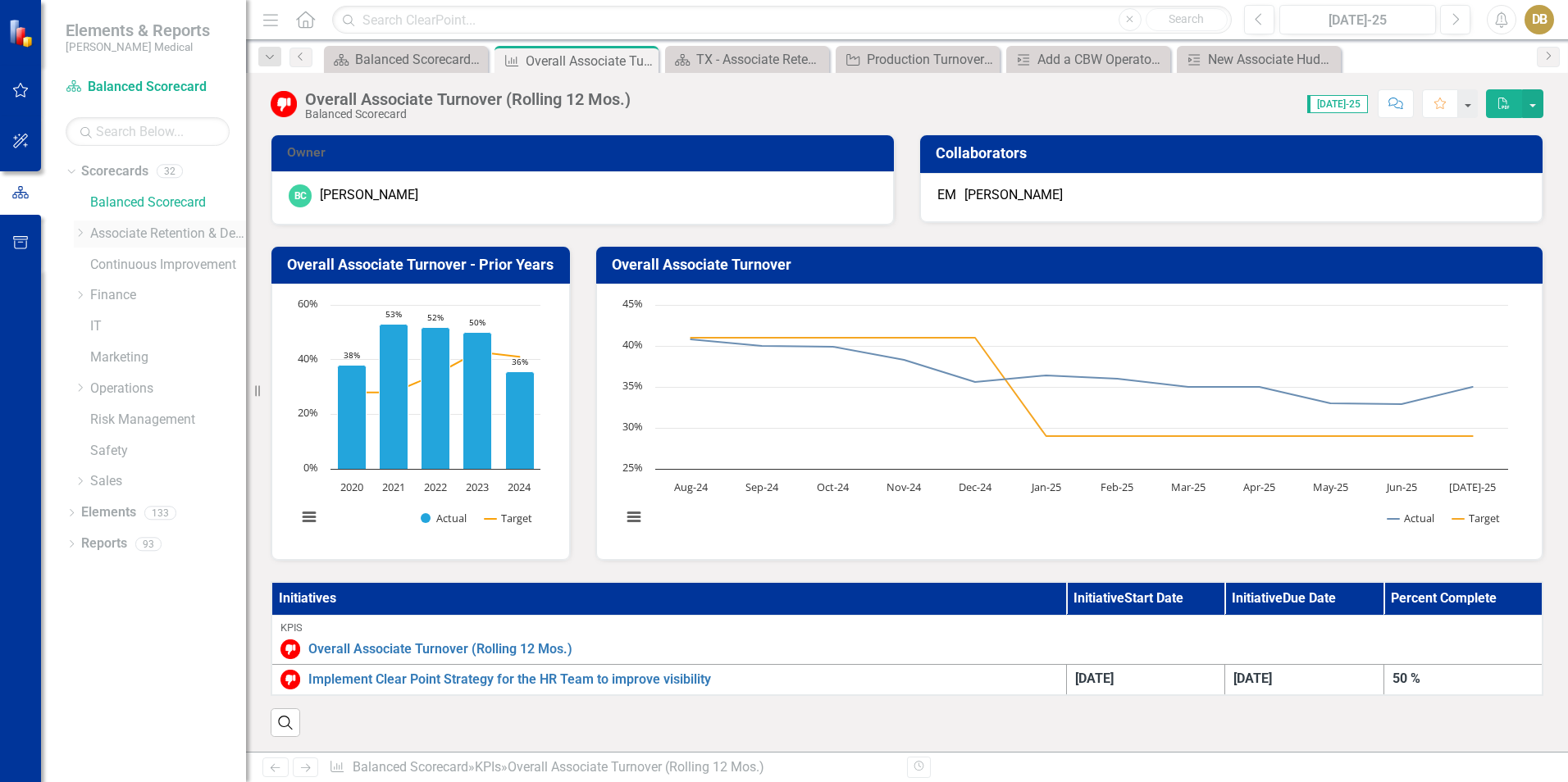
click at [77, 232] on icon "Dropdown" at bounding box center [80, 233] width 12 height 10
click at [103, 294] on div "Dropdown" at bounding box center [98, 295] width 17 height 14
click at [140, 451] on link "[US_STATE] - HR" at bounding box center [183, 451] width 123 height 19
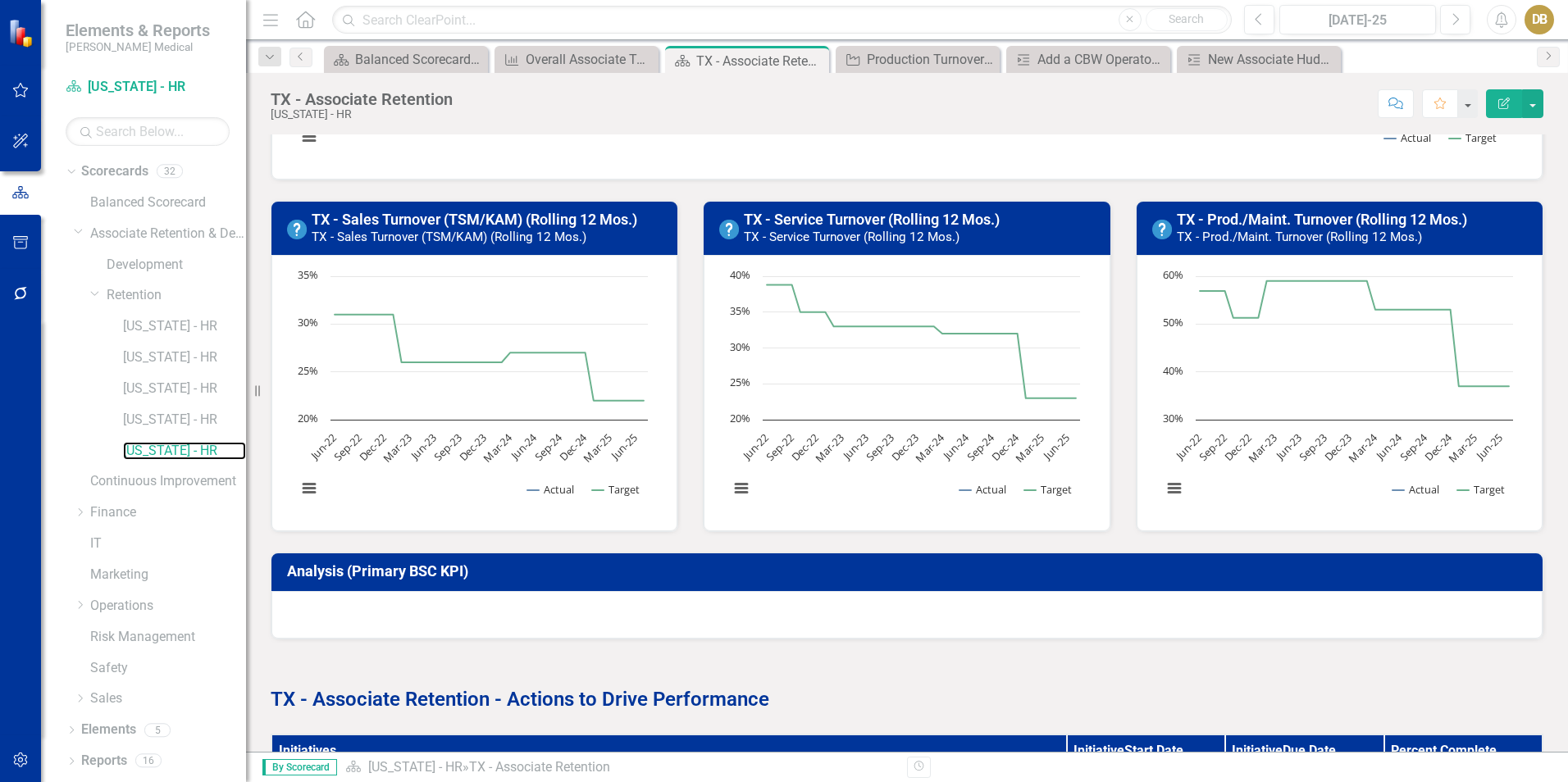
scroll to position [358, 0]
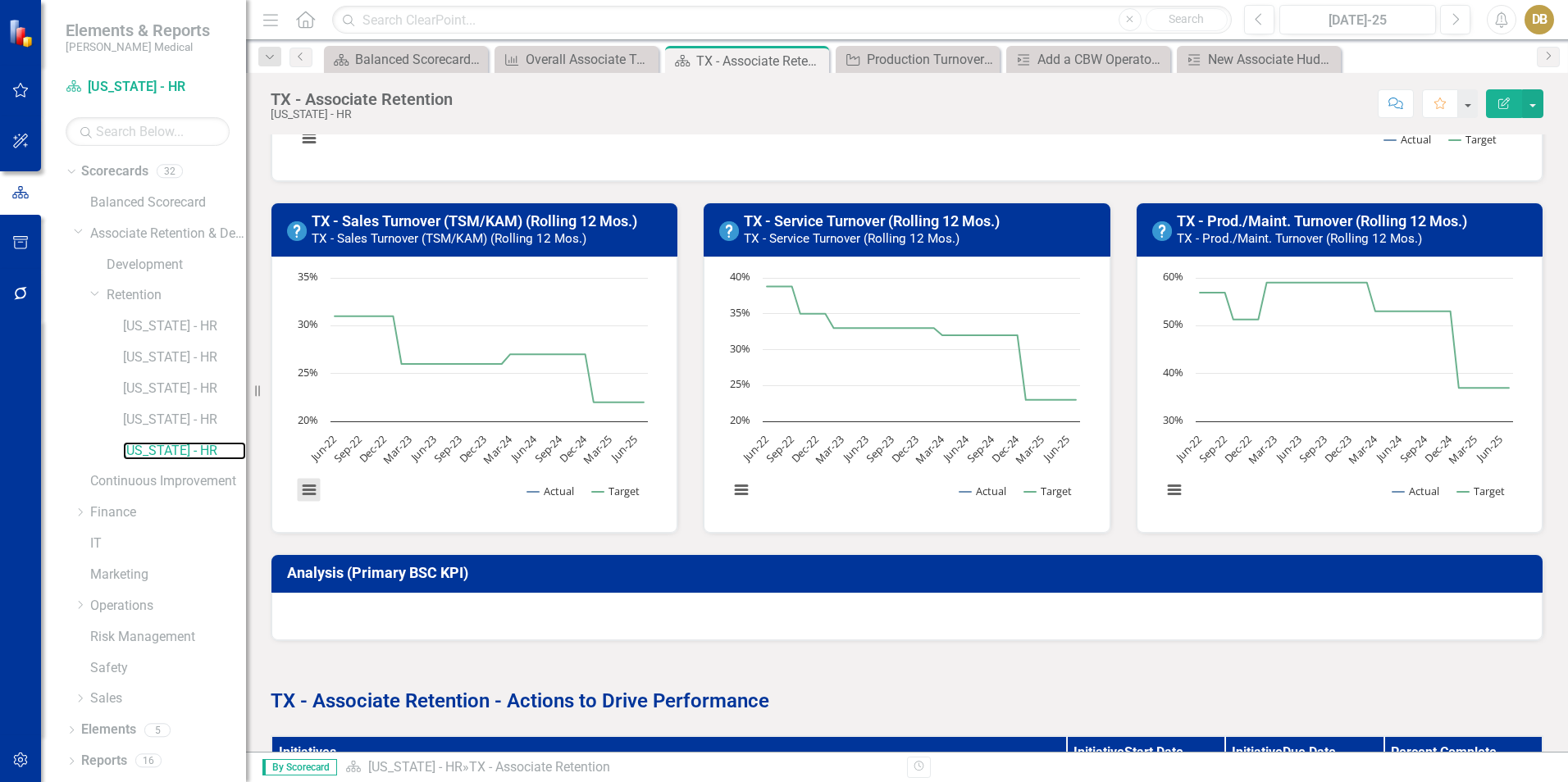
click at [312, 485] on button "View chart menu, Chart" at bounding box center [310, 490] width 23 height 23
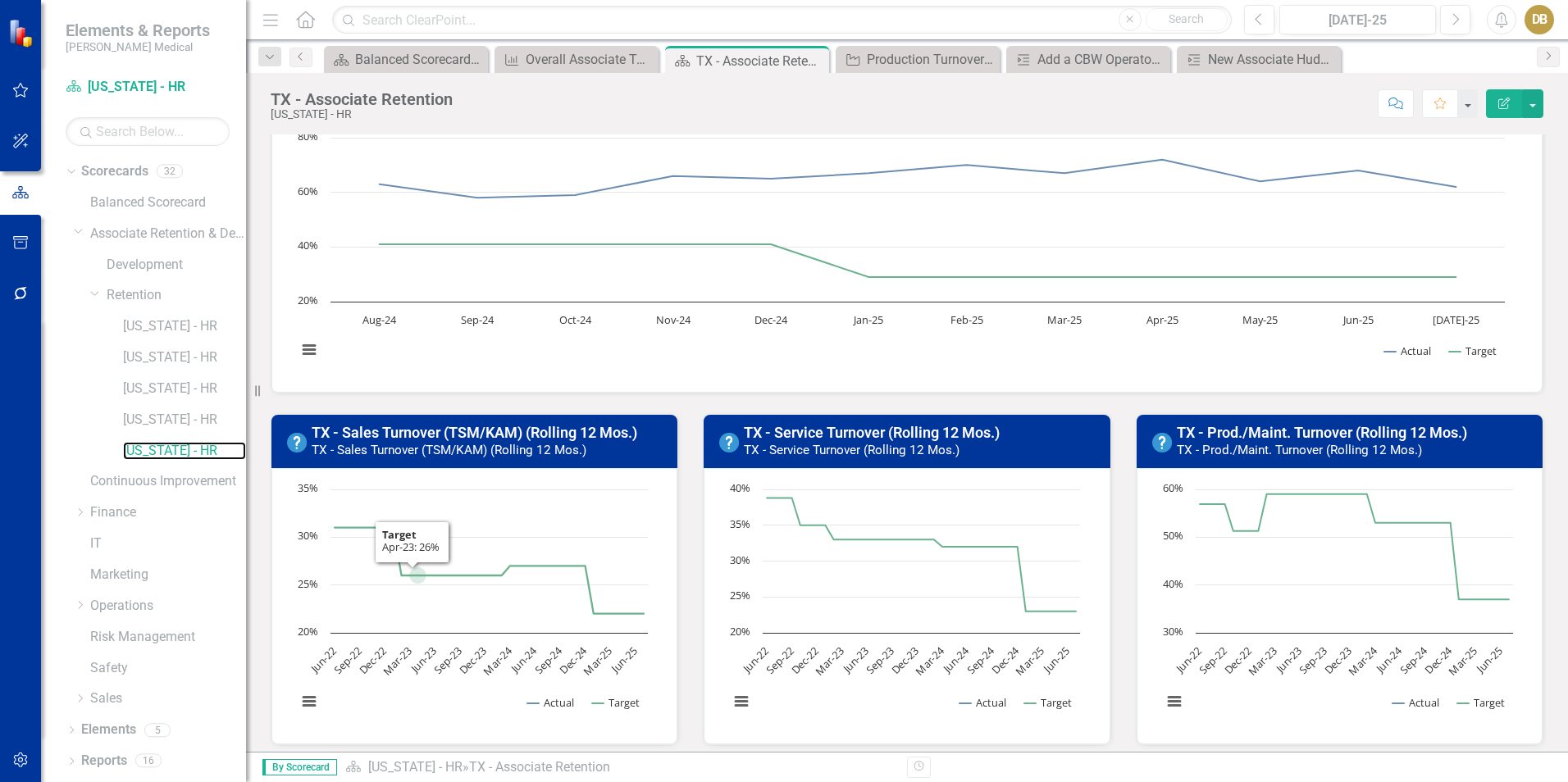
scroll to position [112, 0]
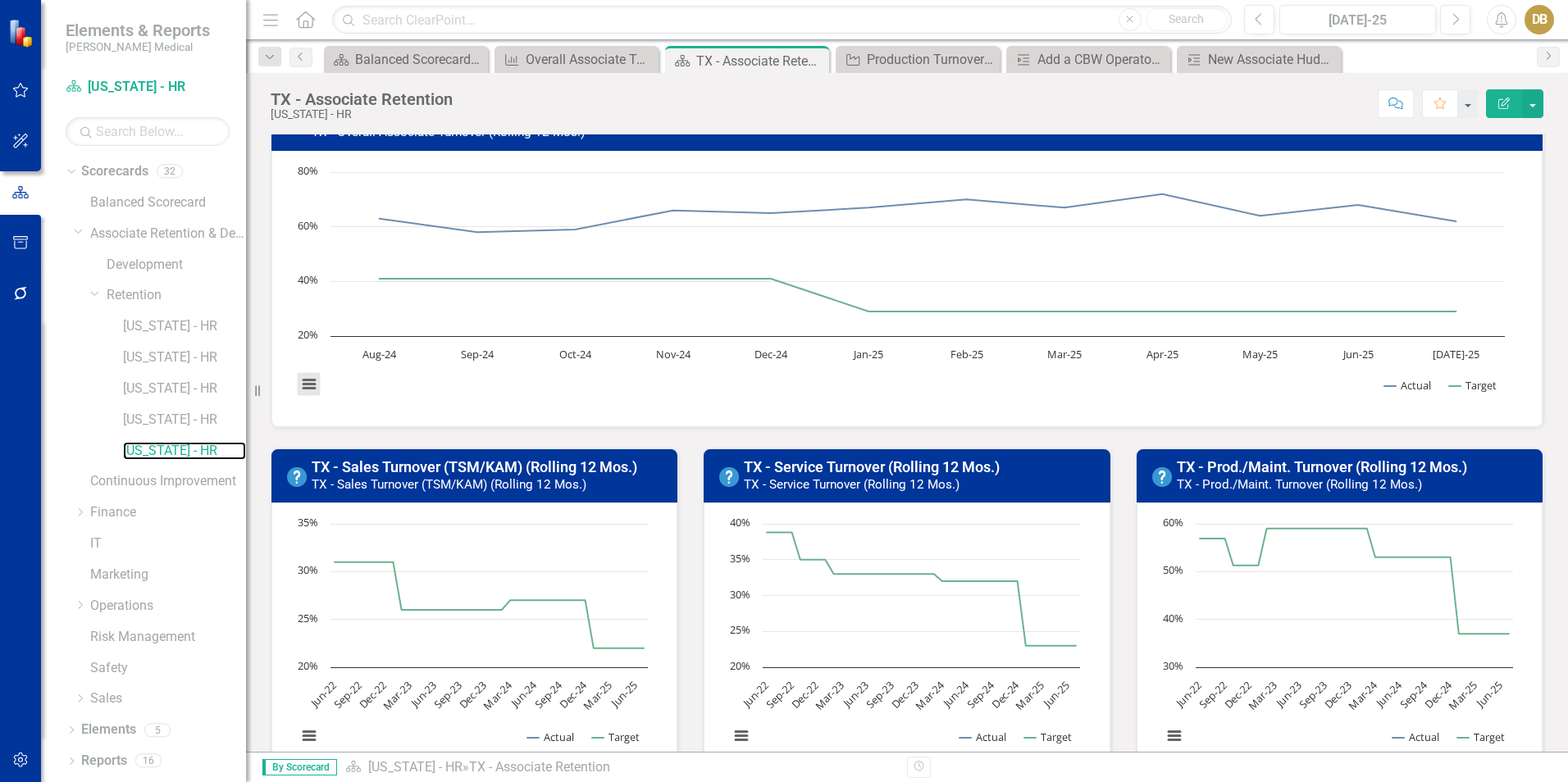
click at [314, 388] on button "View chart menu, Chart" at bounding box center [310, 384] width 23 height 23
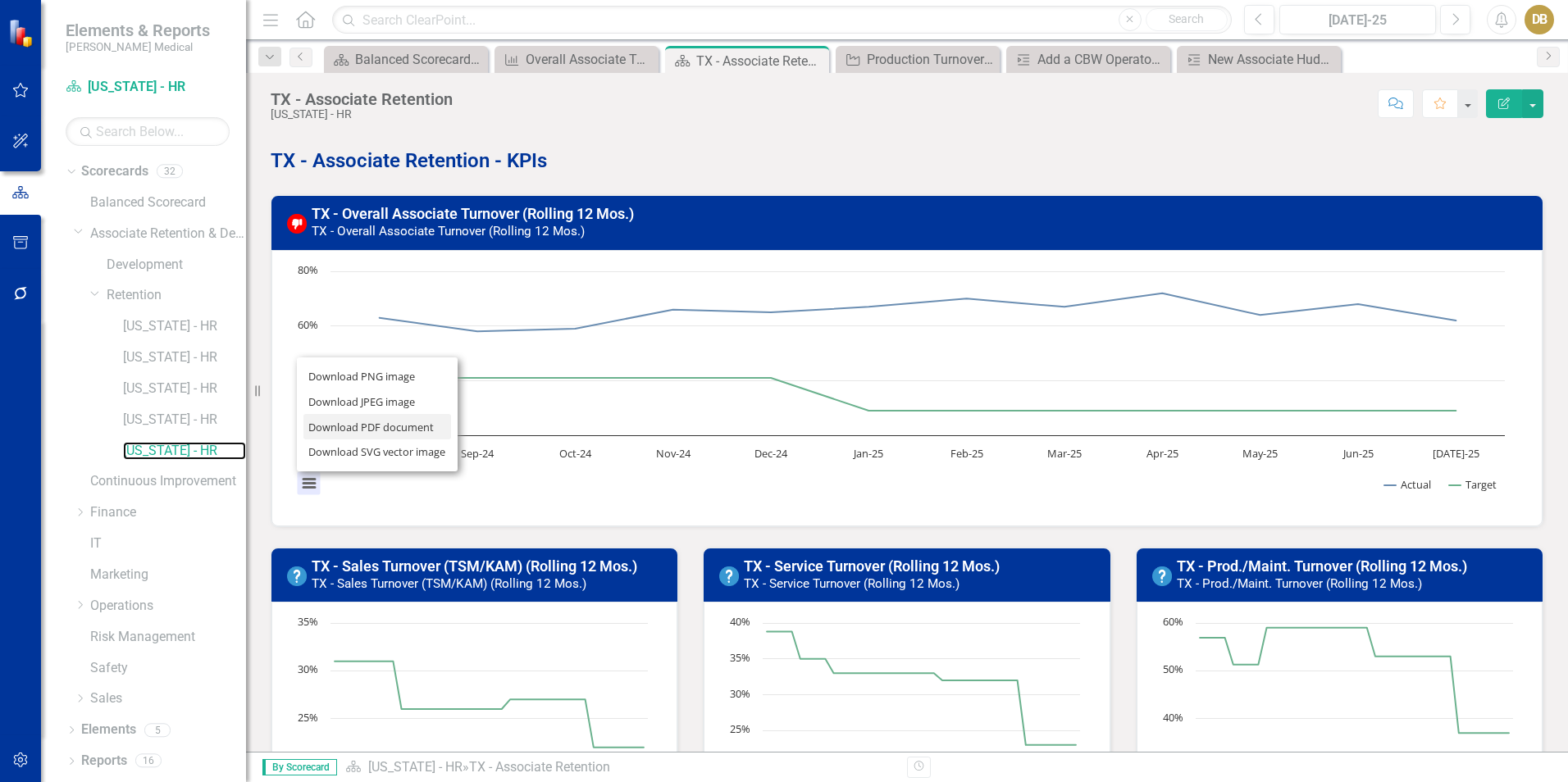
scroll to position [0, 0]
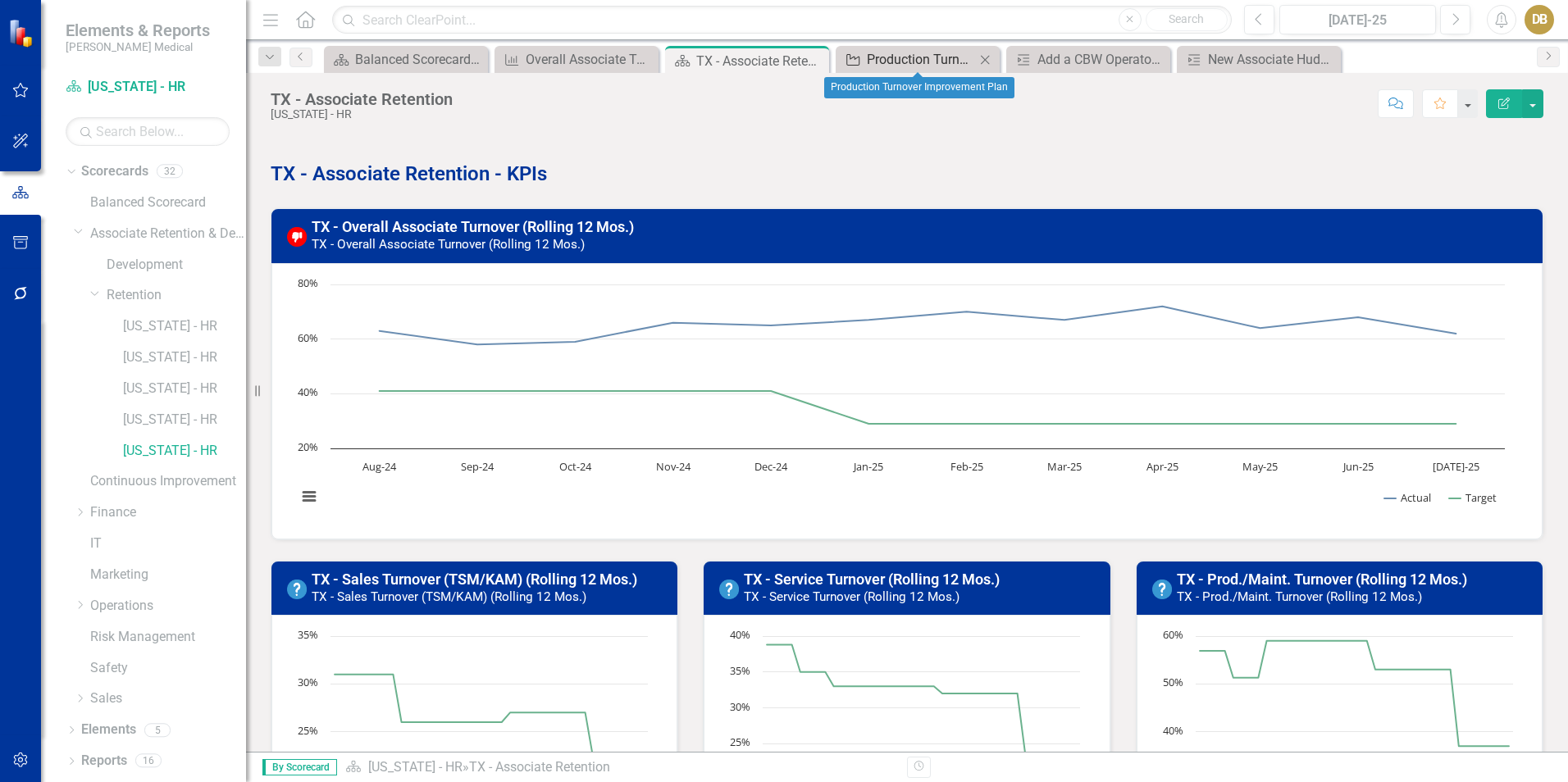
click at [911, 67] on div "Production Turnover Improvement Plan" at bounding box center [921, 59] width 108 height 20
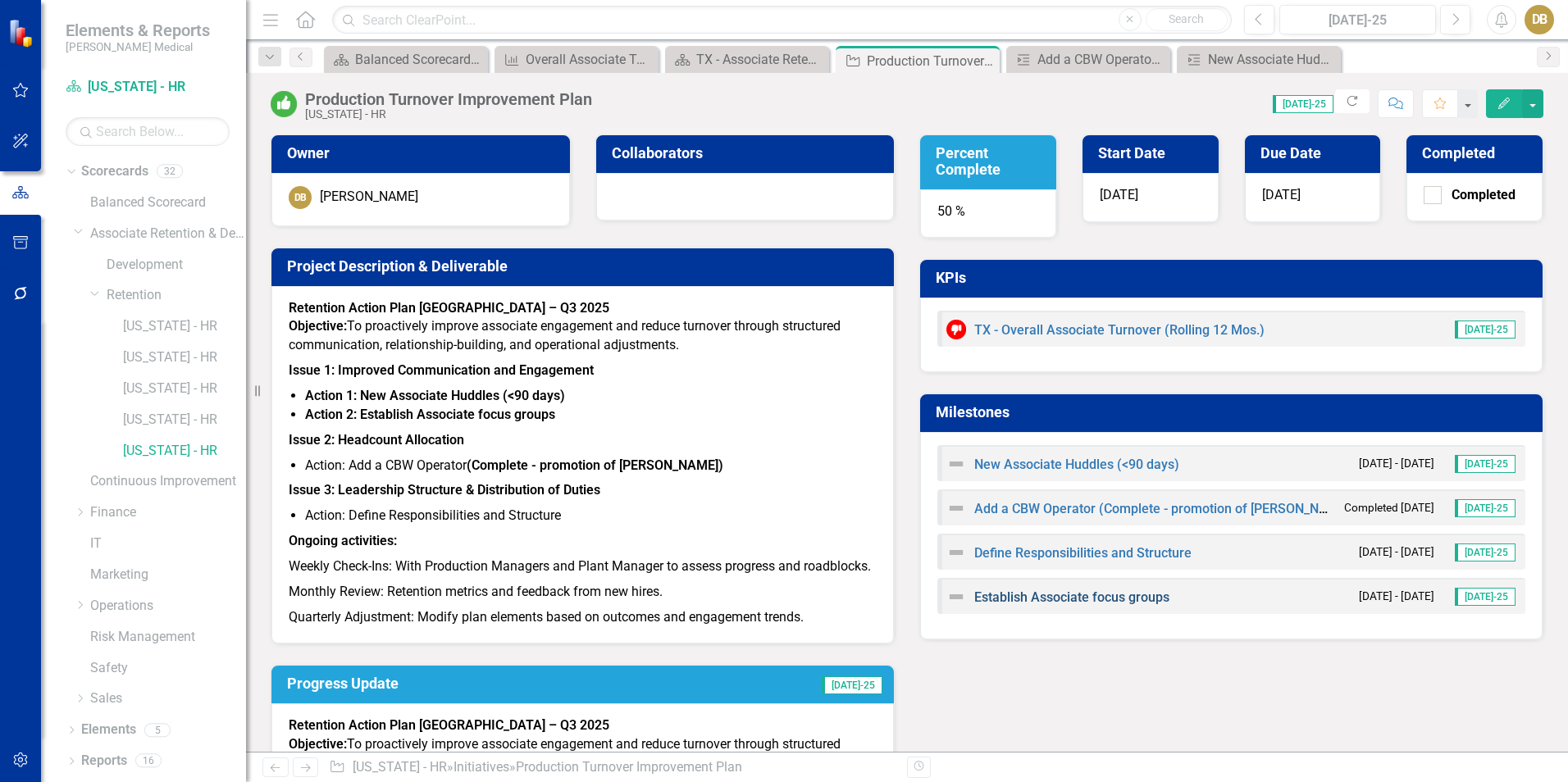
click at [1023, 594] on link "Establish Associate focus groups" at bounding box center [1071, 598] width 195 height 16
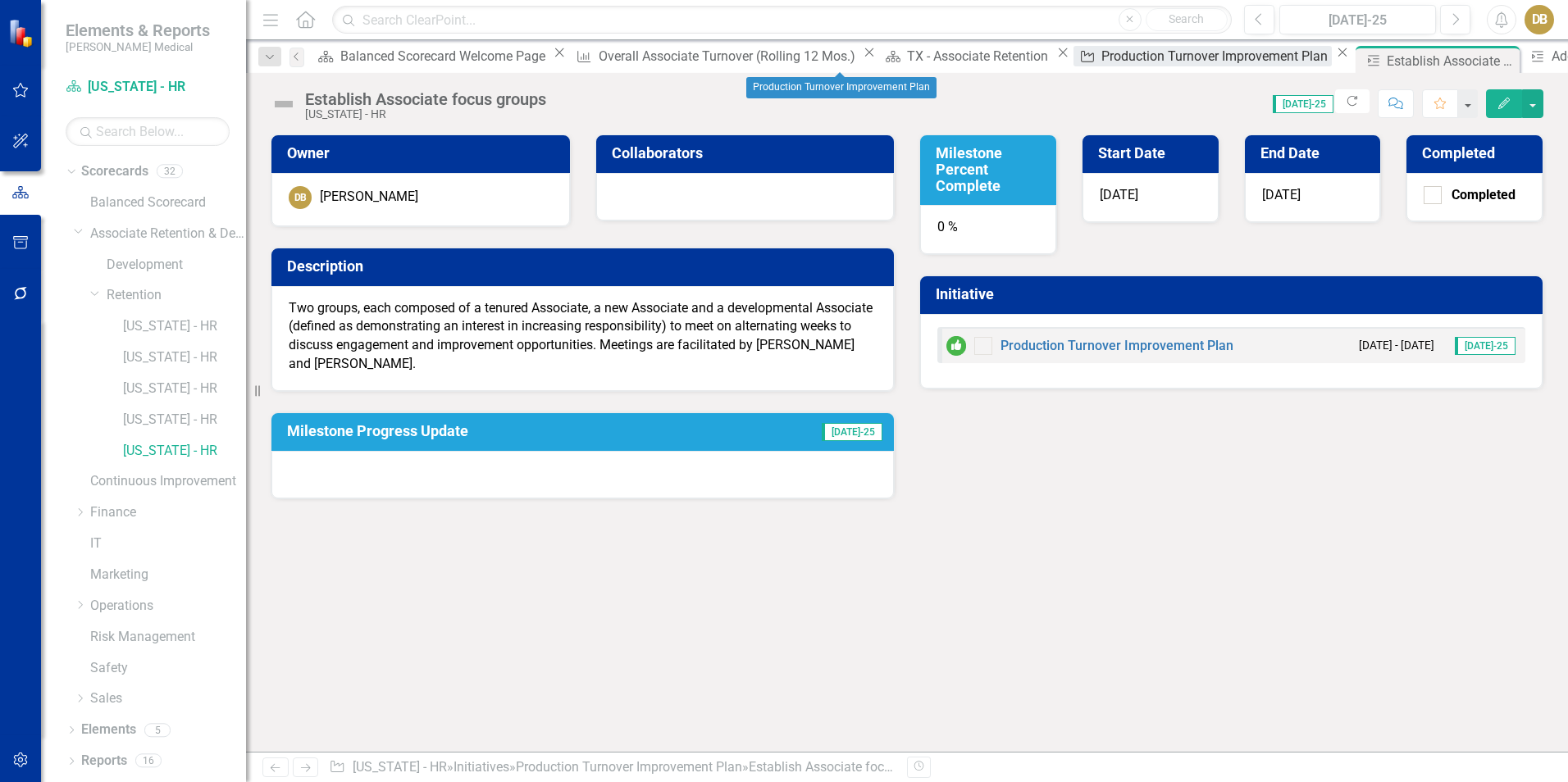
click at [1101, 60] on div "Production Turnover Improvement Plan" at bounding box center [1216, 56] width 230 height 20
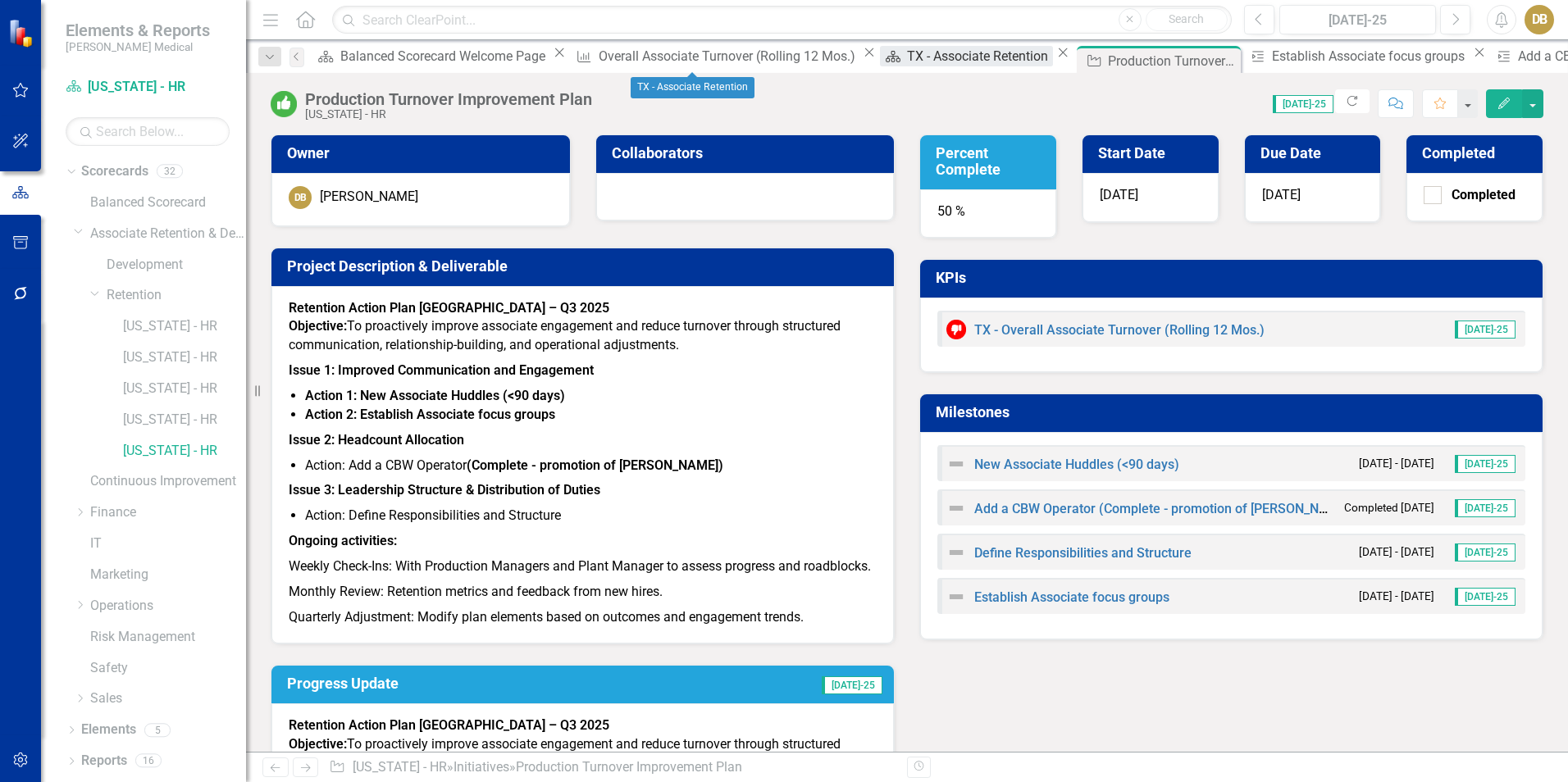
click at [907, 57] on div "TX - Associate Retention" at bounding box center [980, 56] width 146 height 20
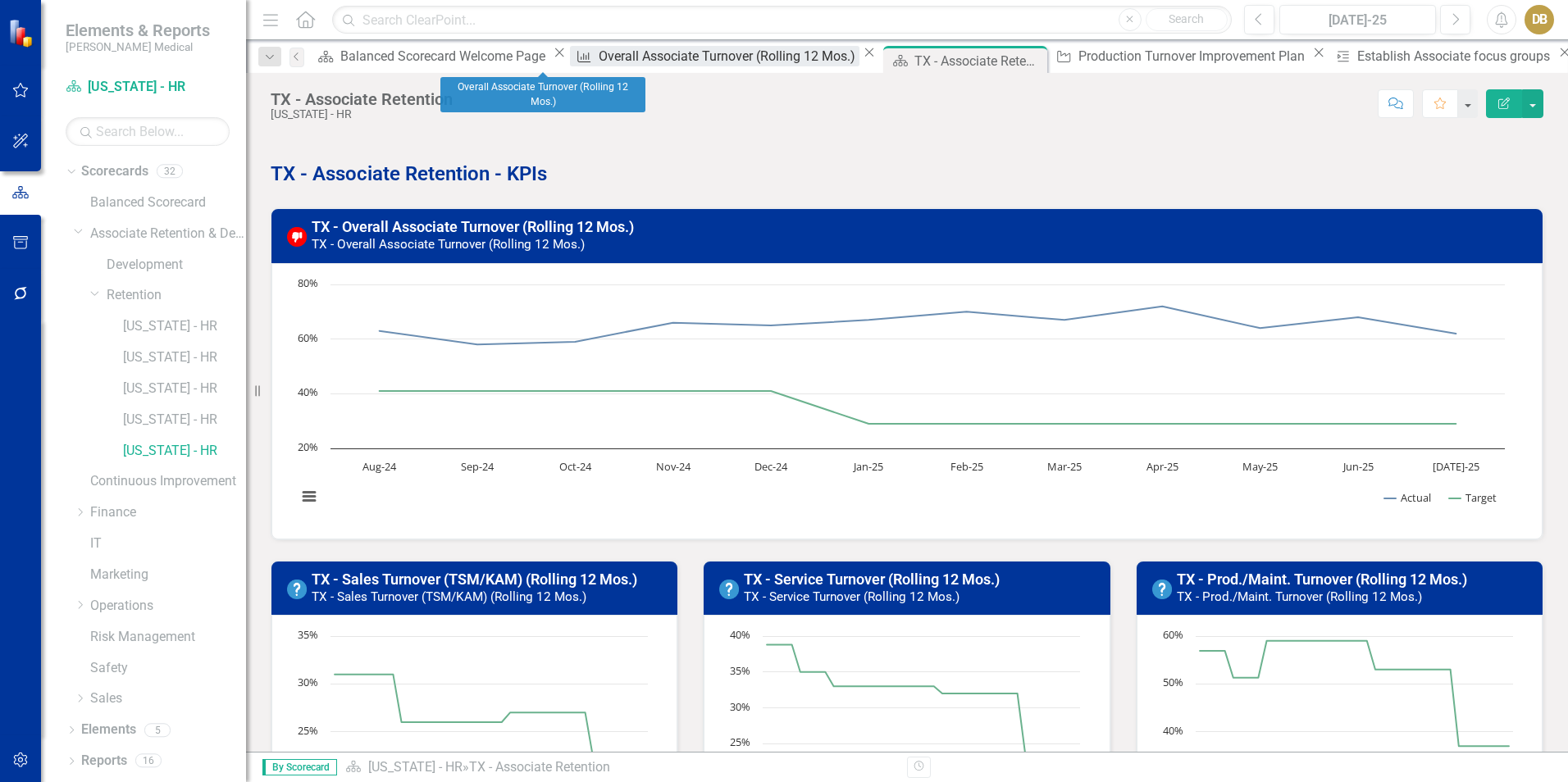
click at [599, 63] on div "Overall Associate Turnover (Rolling 12 Mos.)" at bounding box center [729, 56] width 261 height 20
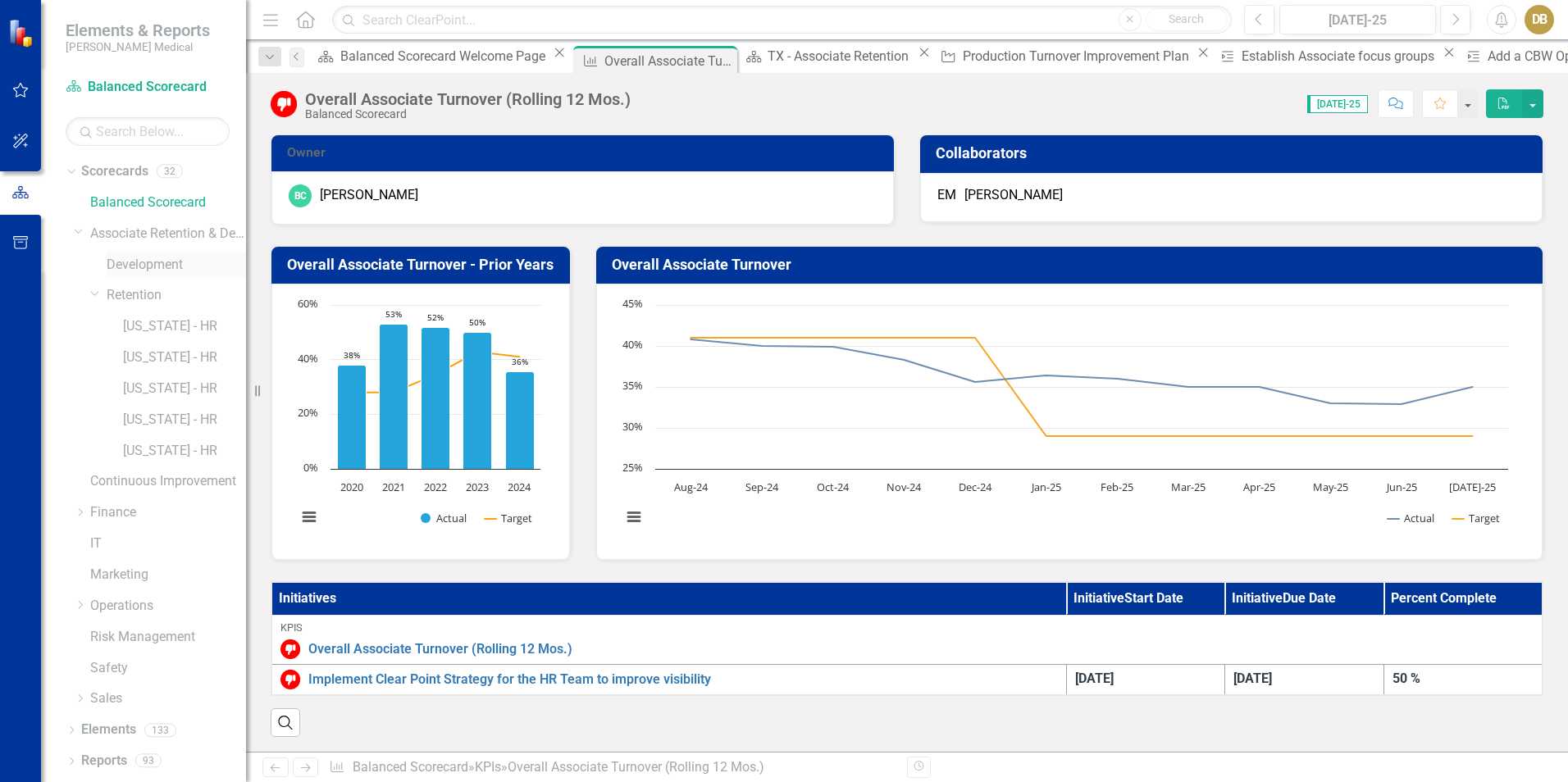
click at [135, 264] on link "Development" at bounding box center [176, 264] width 139 height 19
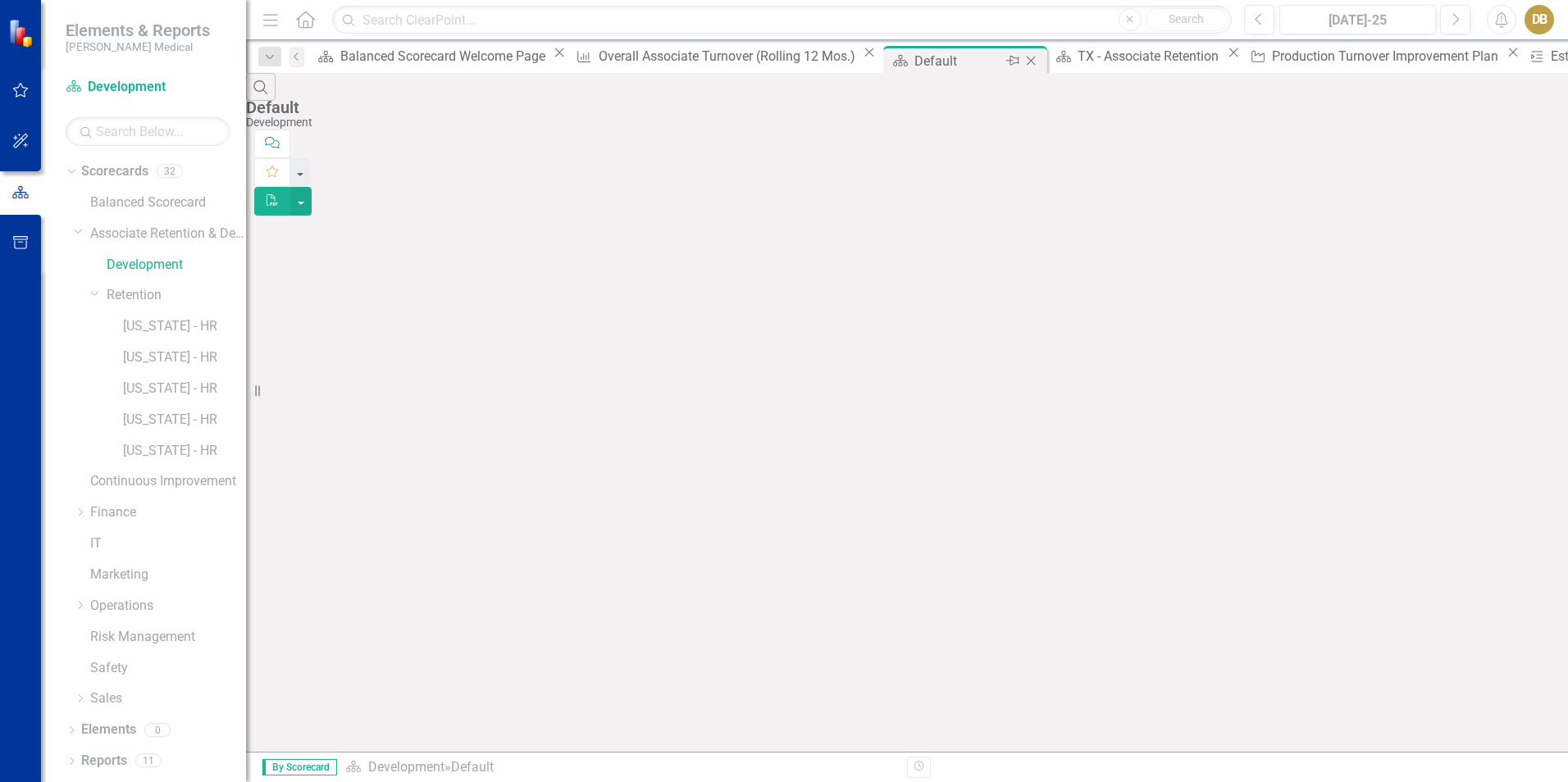
click at [915, 67] on div "Default" at bounding box center [958, 61] width 87 height 20
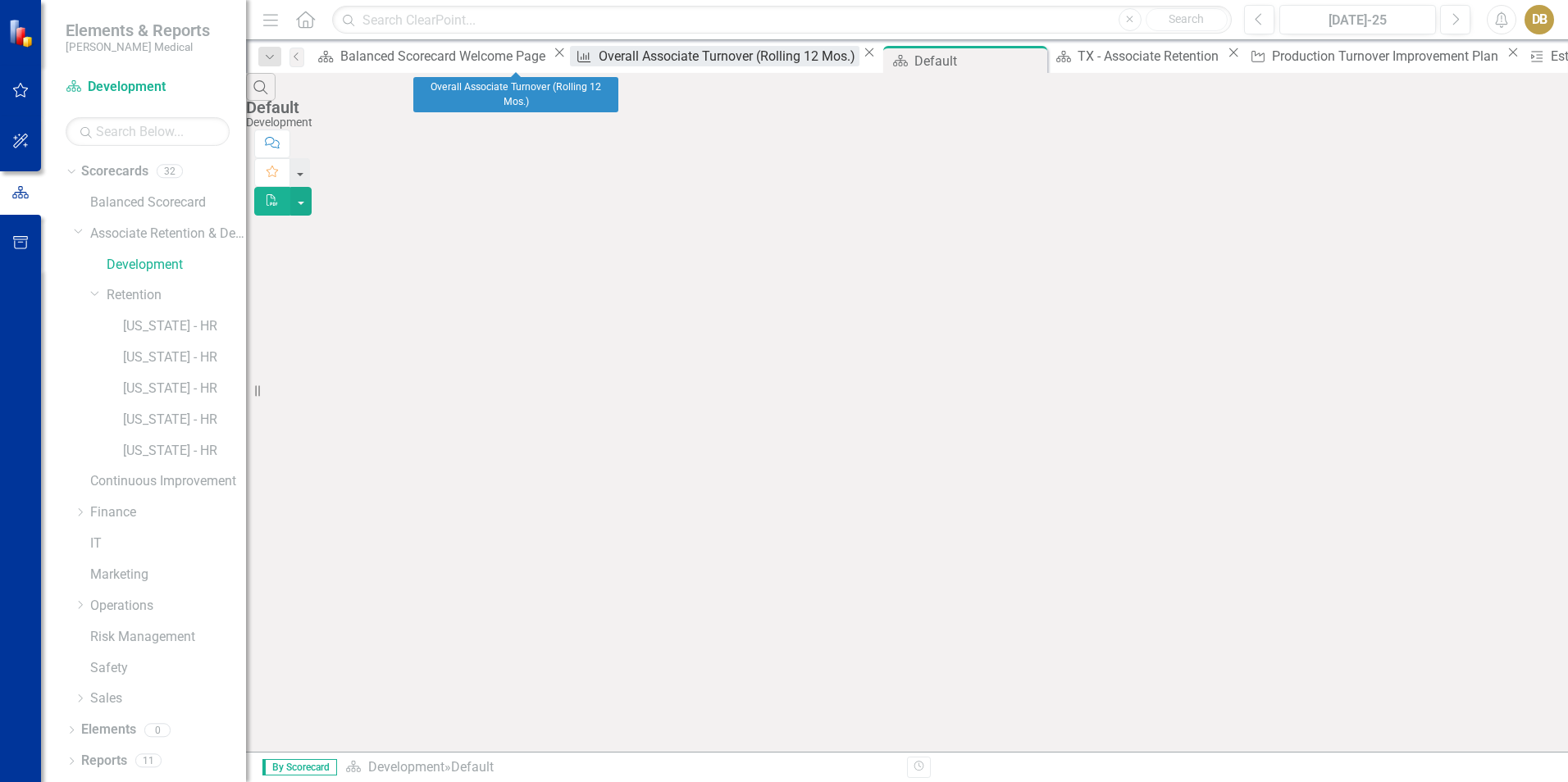
click at [599, 58] on div "Overall Associate Turnover (Rolling 12 Mos.)" at bounding box center [729, 56] width 261 height 20
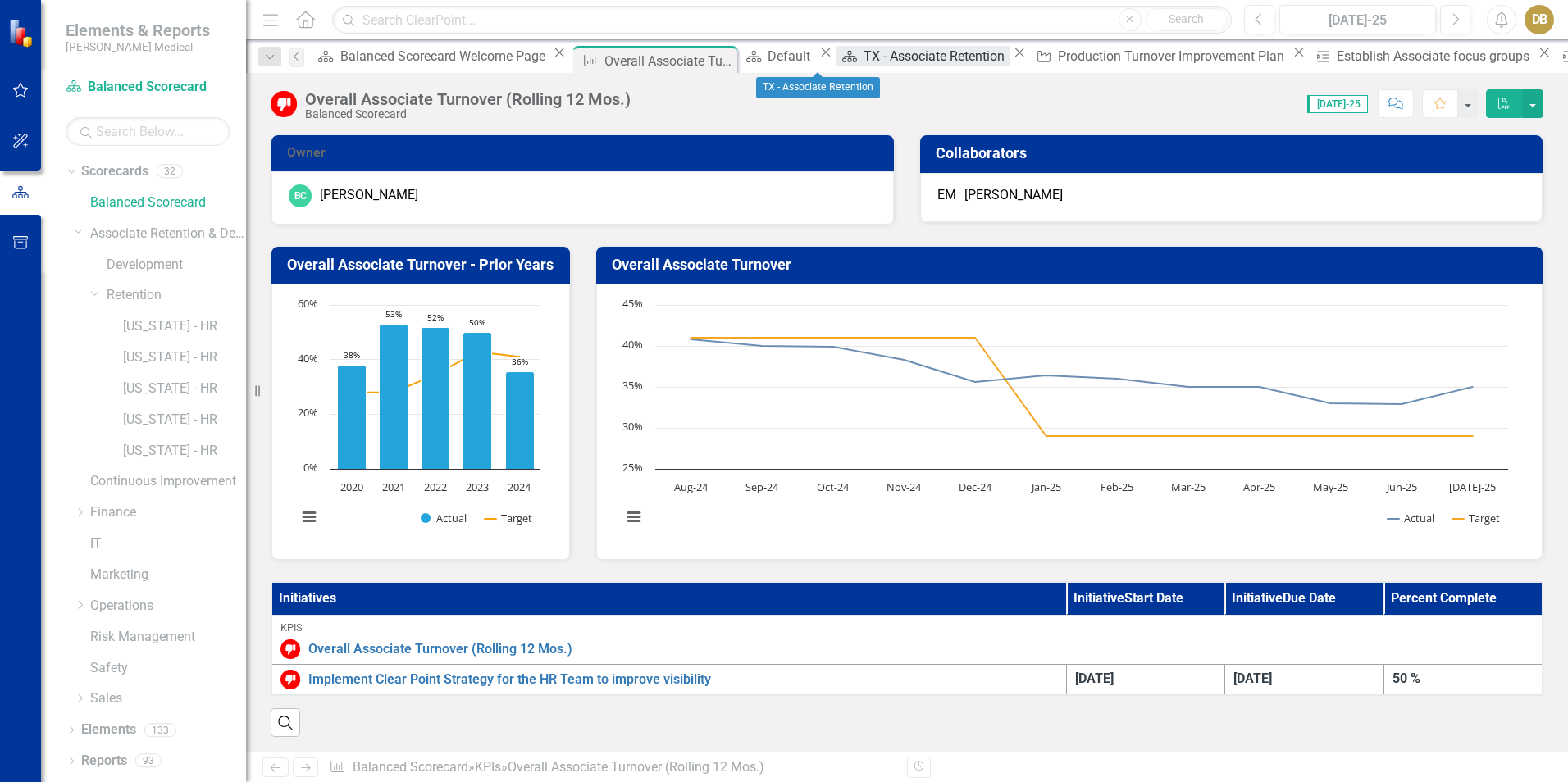
click at [863, 63] on div "TX - Associate Retention" at bounding box center [937, 56] width 146 height 20
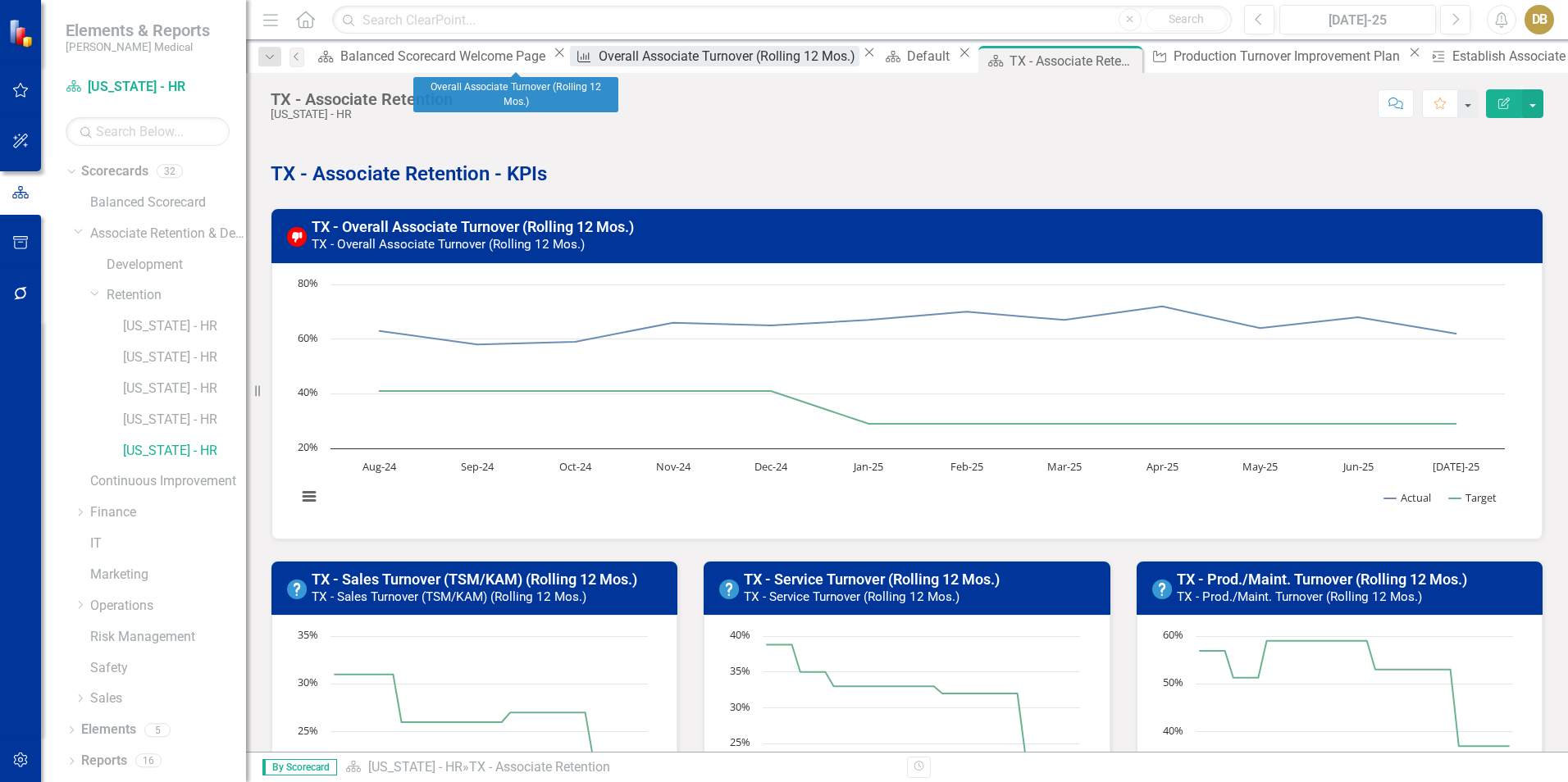
click at [599, 66] on div "Overall Associate Turnover (Rolling 12 Mos.)" at bounding box center [729, 56] width 261 height 20
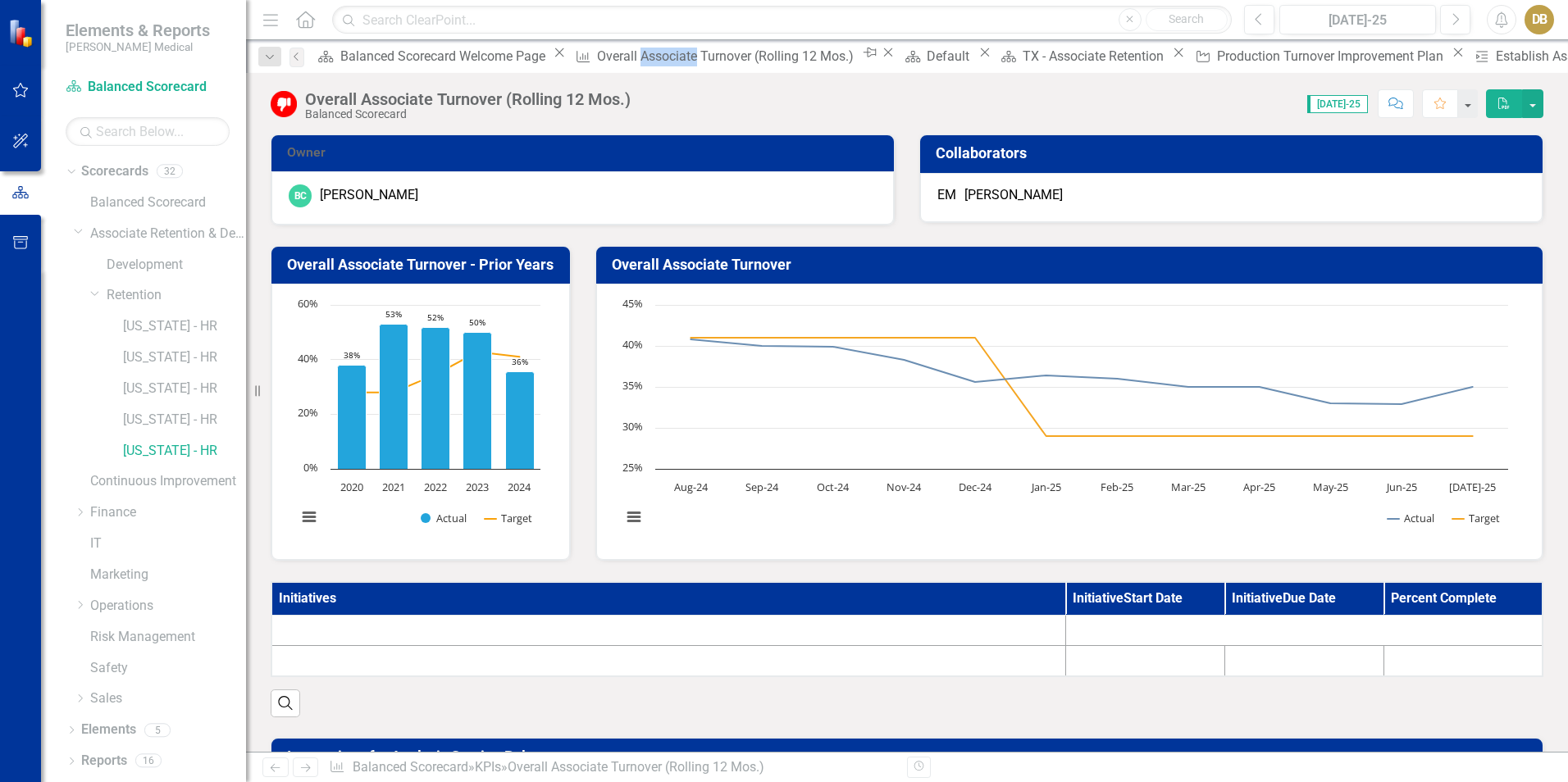
click at [597, 66] on div "Overall Associate Turnover (Rolling 12 Mos.)" at bounding box center [728, 56] width 261 height 20
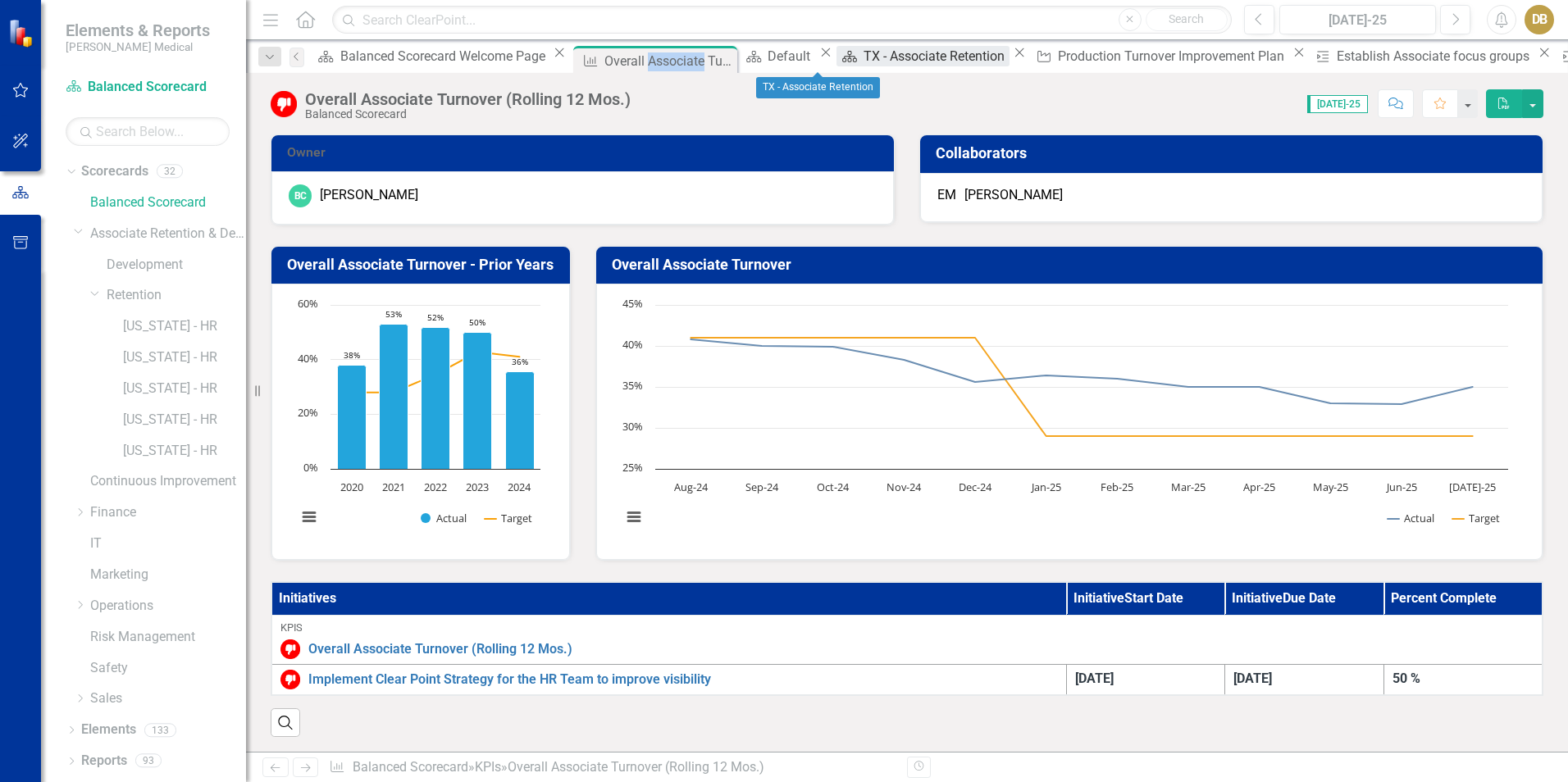
click at [863, 62] on div "TX - Associate Retention" at bounding box center [937, 56] width 146 height 20
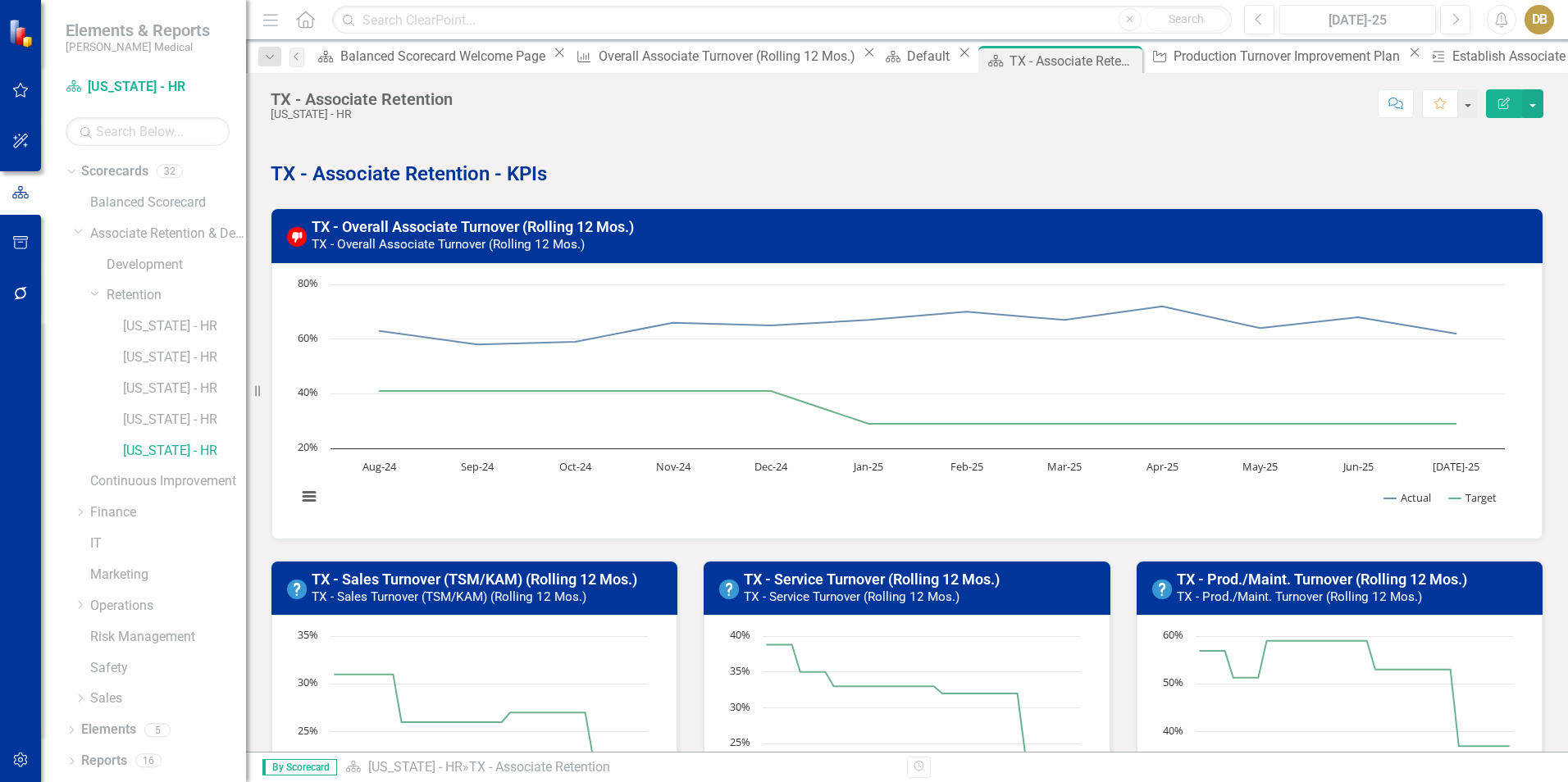
click at [1544, 16] on div "DB" at bounding box center [1539, 19] width 29 height 29
click at [1461, 206] on link "Logout Log Out" at bounding box center [1488, 207] width 130 height 30
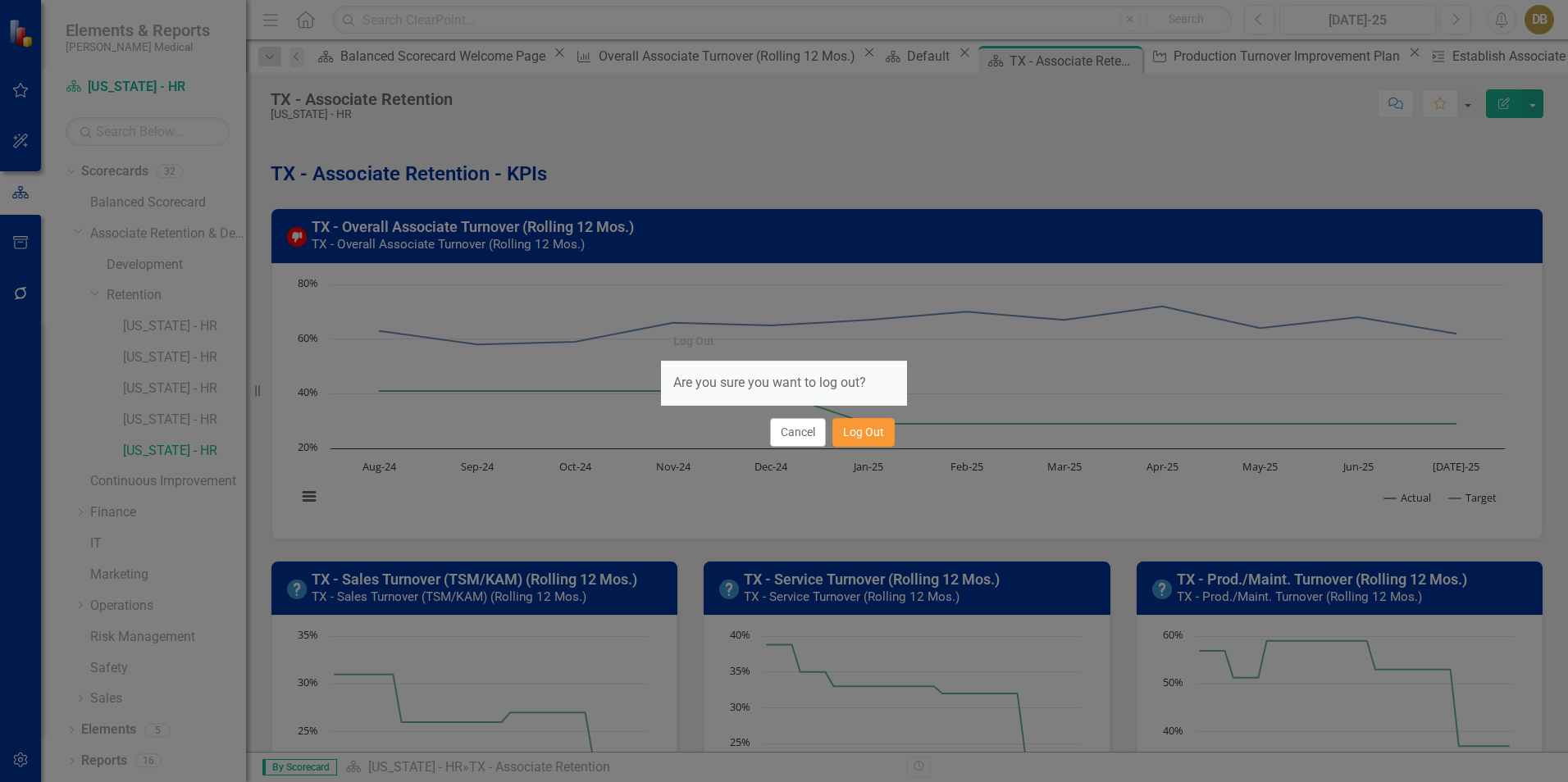
drag, startPoint x: 852, startPoint y: 436, endPoint x: 855, endPoint y: 427, distance: 9.5
click at [854, 432] on button "Log Out" at bounding box center [863, 432] width 63 height 29
